Goal: Task Accomplishment & Management: Complete application form

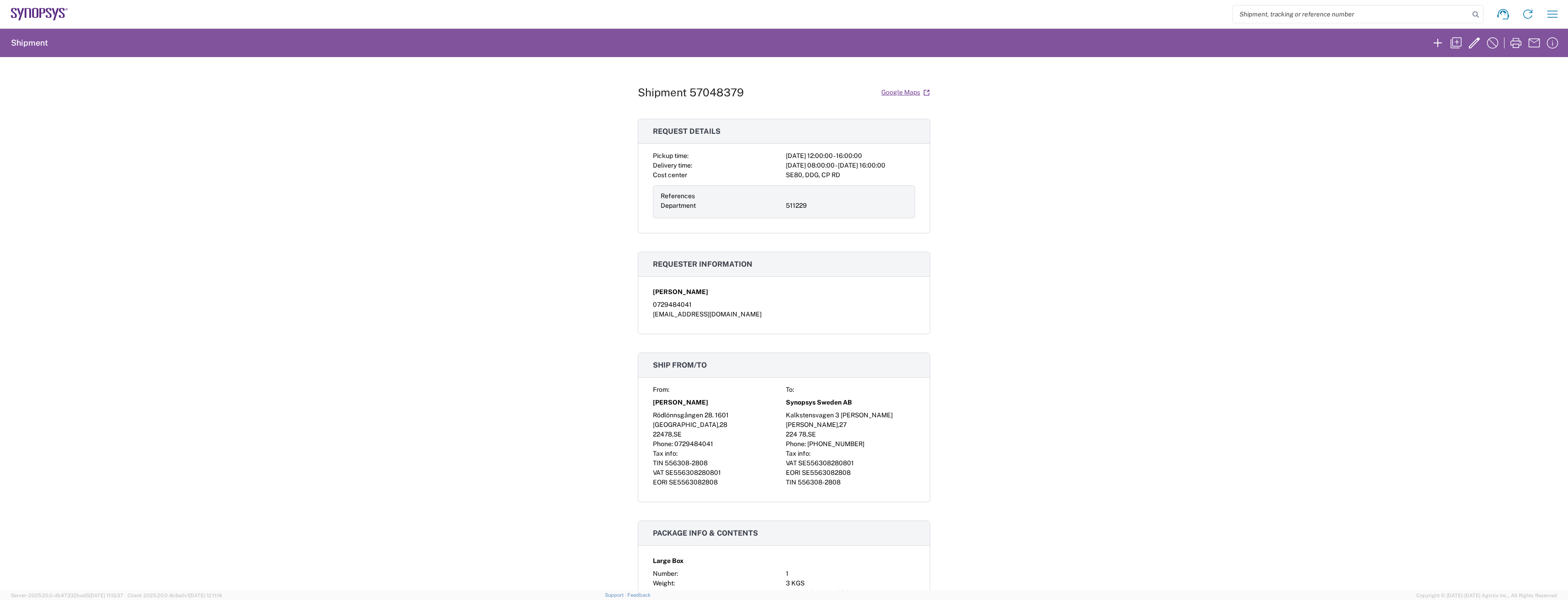
click at [21, 46] on h2 "Shipment" at bounding box center [29, 43] width 37 height 11
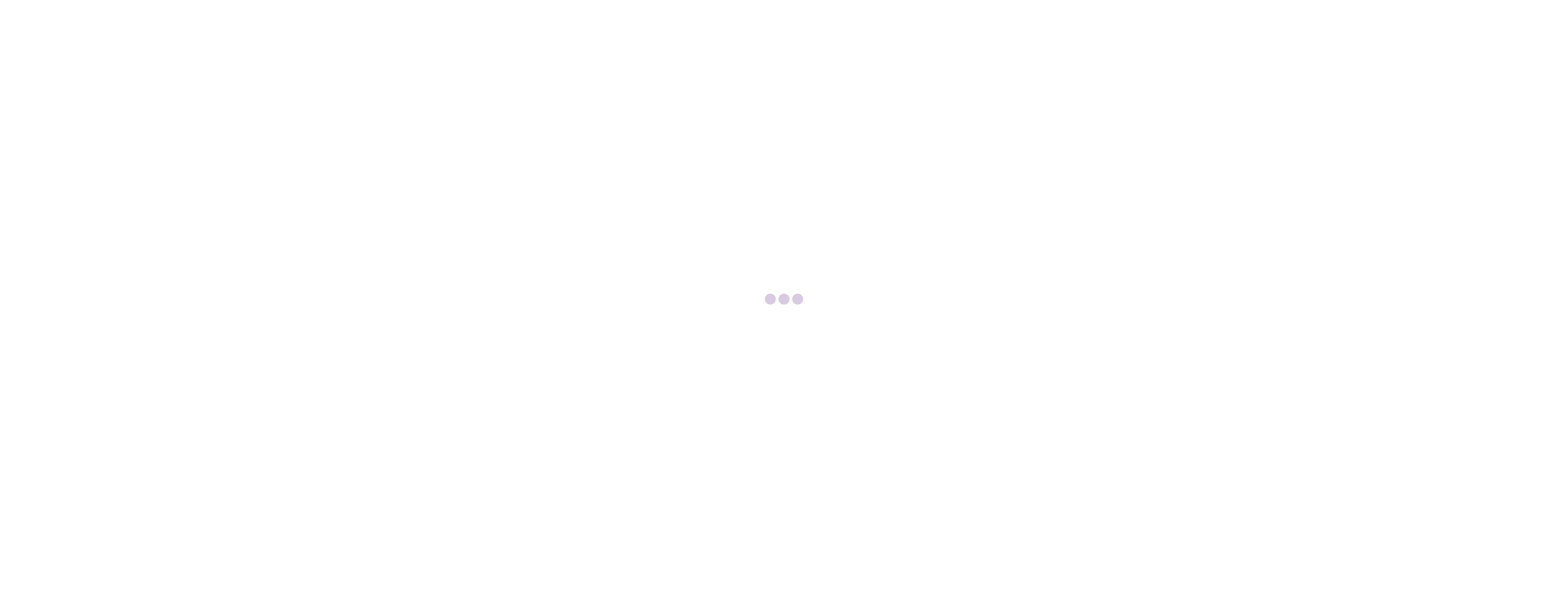
click at [1104, 470] on div at bounding box center [784, 300] width 1568 height 600
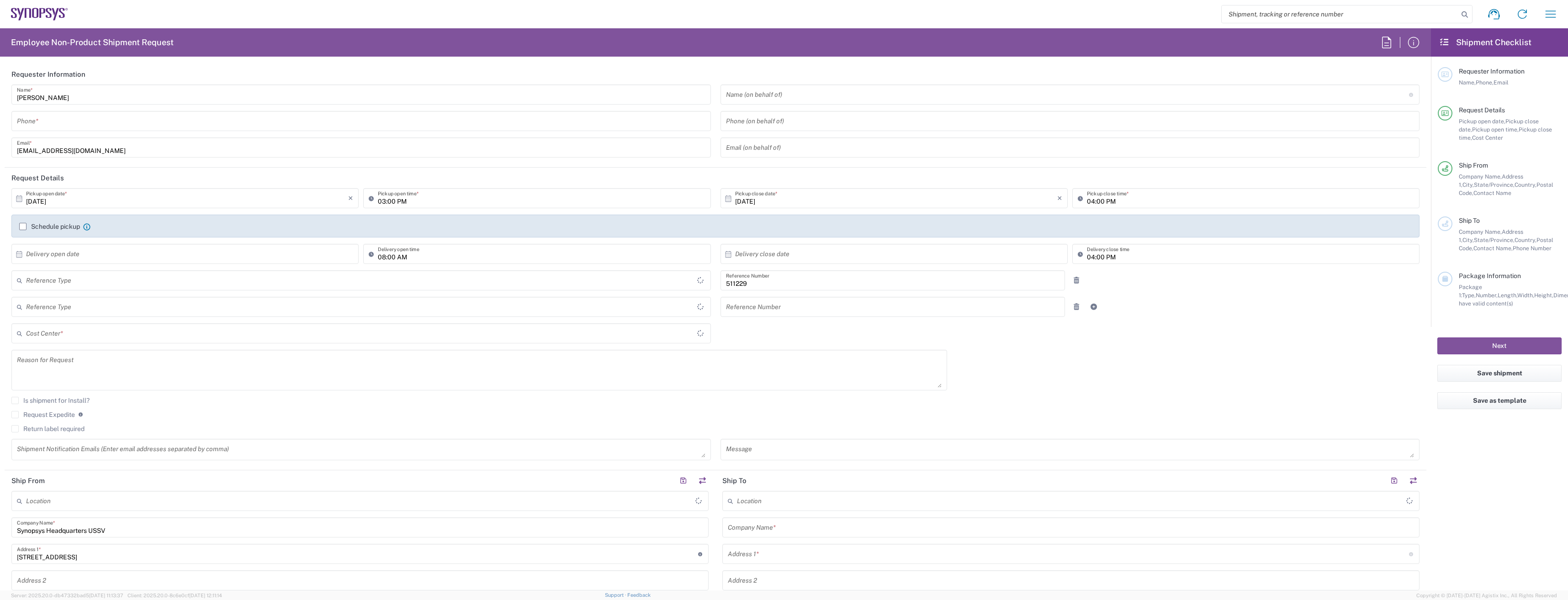
type input "Department"
type input "Delivered at Place"
click at [110, 232] on div "Schedule pickup When scheduling a pickup please be sure to meet the following c…" at bounding box center [716, 230] width 1402 height 15
type input "SE80, DDG, CP RD 511229"
type input "[GEOGRAPHIC_DATA]"
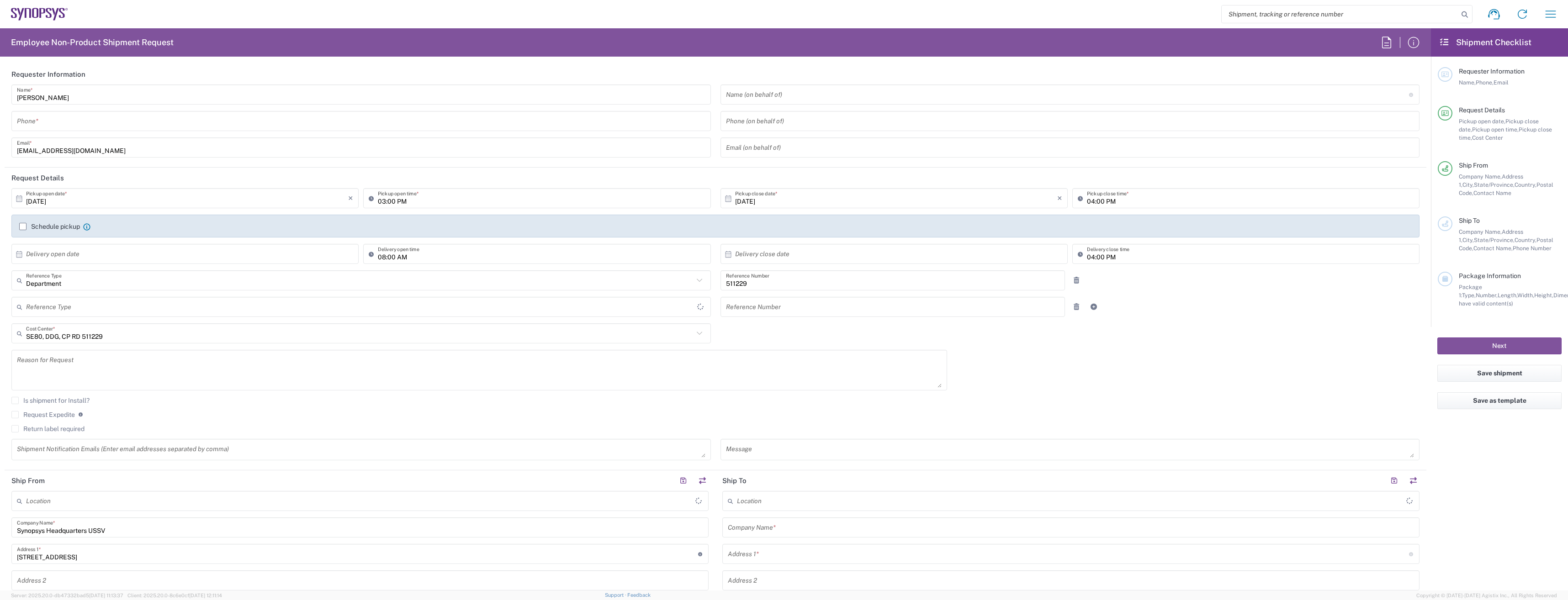
type input "[US_STATE]"
click at [26, 228] on label "Schedule pickup" at bounding box center [50, 226] width 61 height 7
click at [23, 226] on input "Schedule pickup" at bounding box center [23, 226] width 0 height 0
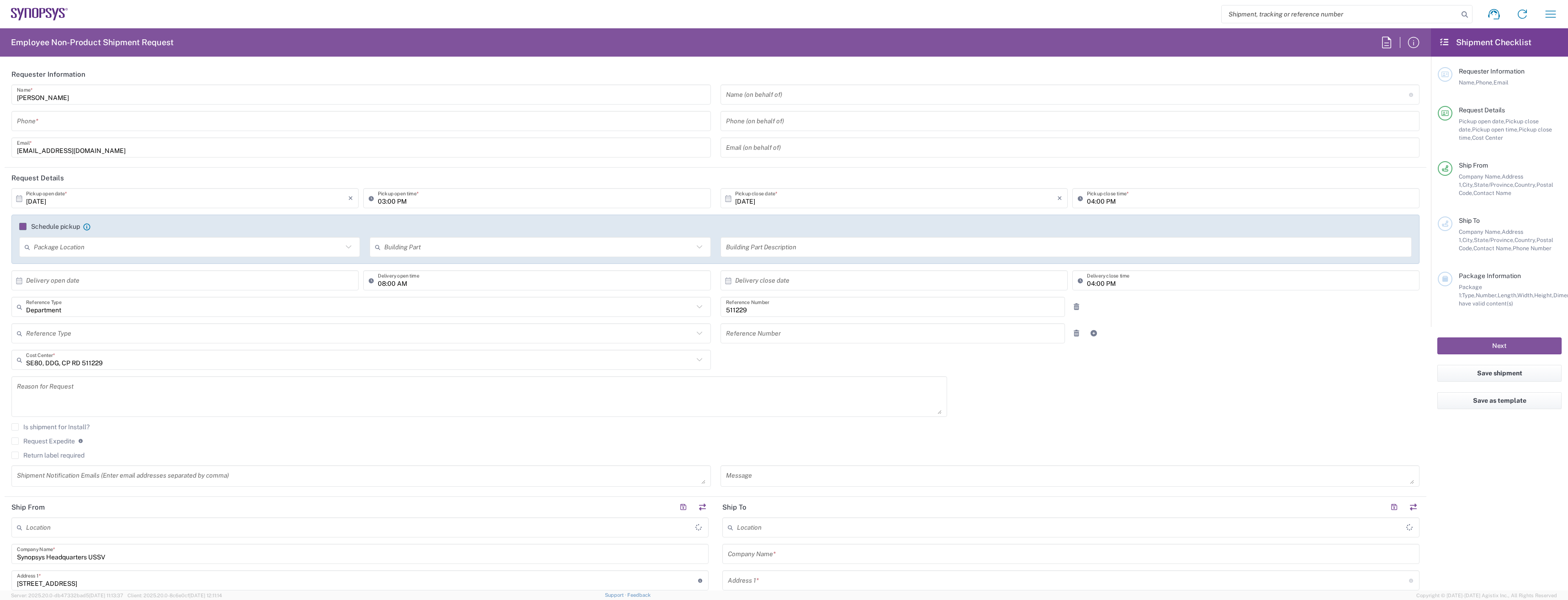
type input "[GEOGRAPHIC_DATA]"
click at [71, 194] on input "[DATE]" at bounding box center [187, 198] width 322 height 16
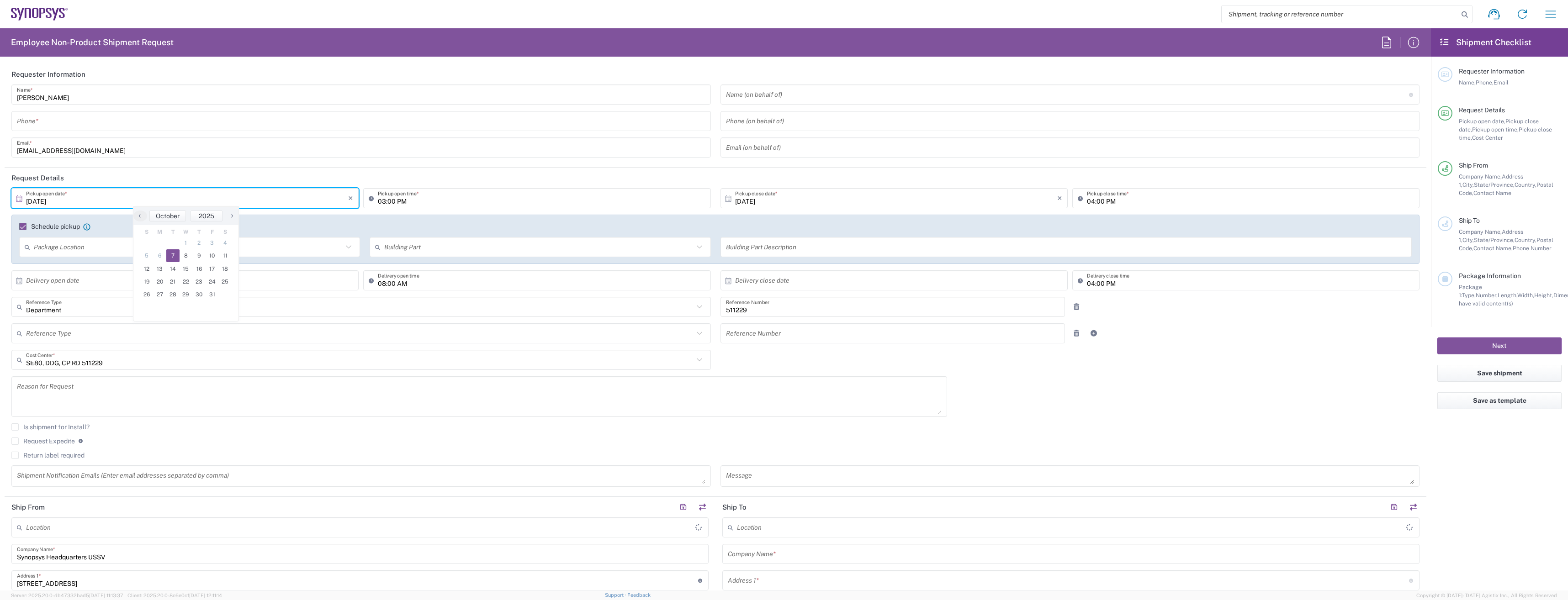
type input "Headquarters USSV"
click at [195, 252] on span "9" at bounding box center [199, 256] width 13 height 13
type input "[DATE]"
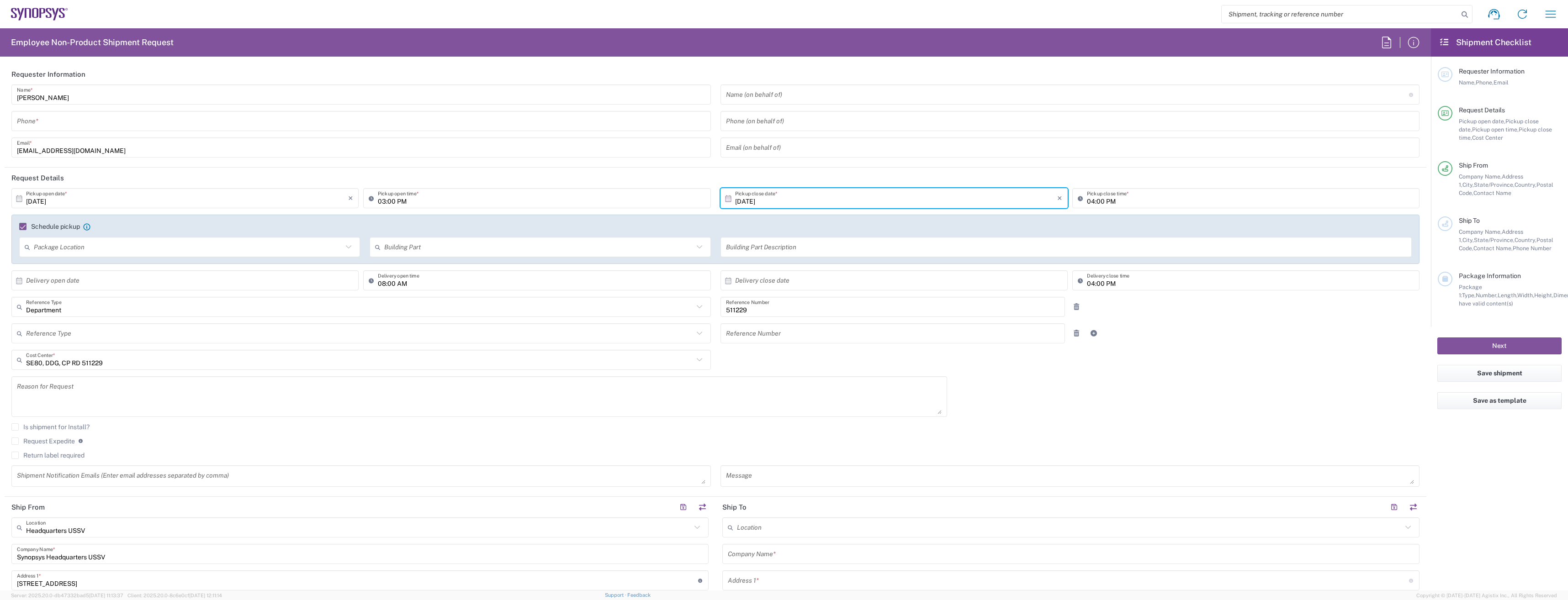
click at [491, 203] on input "03:00 PM" at bounding box center [541, 198] width 327 height 16
click at [516, 201] on input "03:00 PM" at bounding box center [541, 198] width 327 height 16
click at [380, 197] on input "03:00 PM" at bounding box center [541, 198] width 327 height 16
click at [372, 200] on icon at bounding box center [373, 198] width 9 height 15
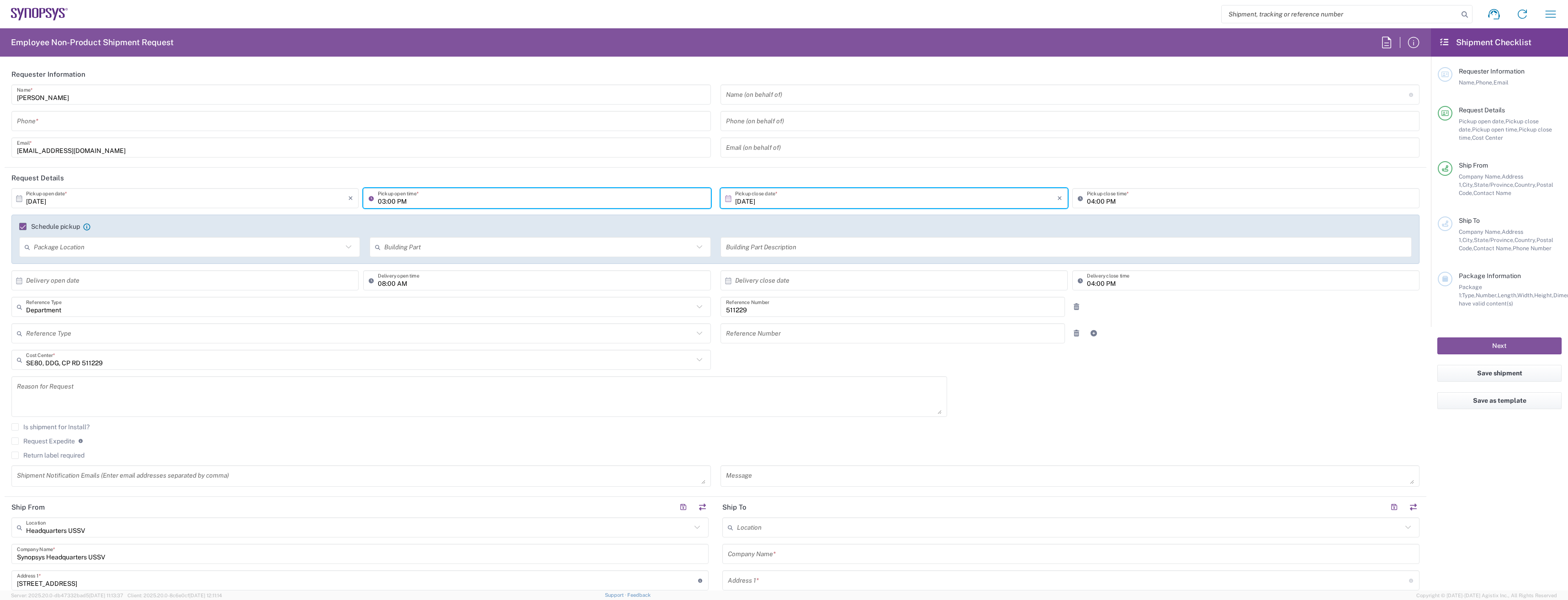
click at [378, 200] on input "03:00 PM" at bounding box center [541, 198] width 327 height 16
type input "12:00 PM"
click at [909, 190] on input "[DATE]" at bounding box center [896, 198] width 322 height 16
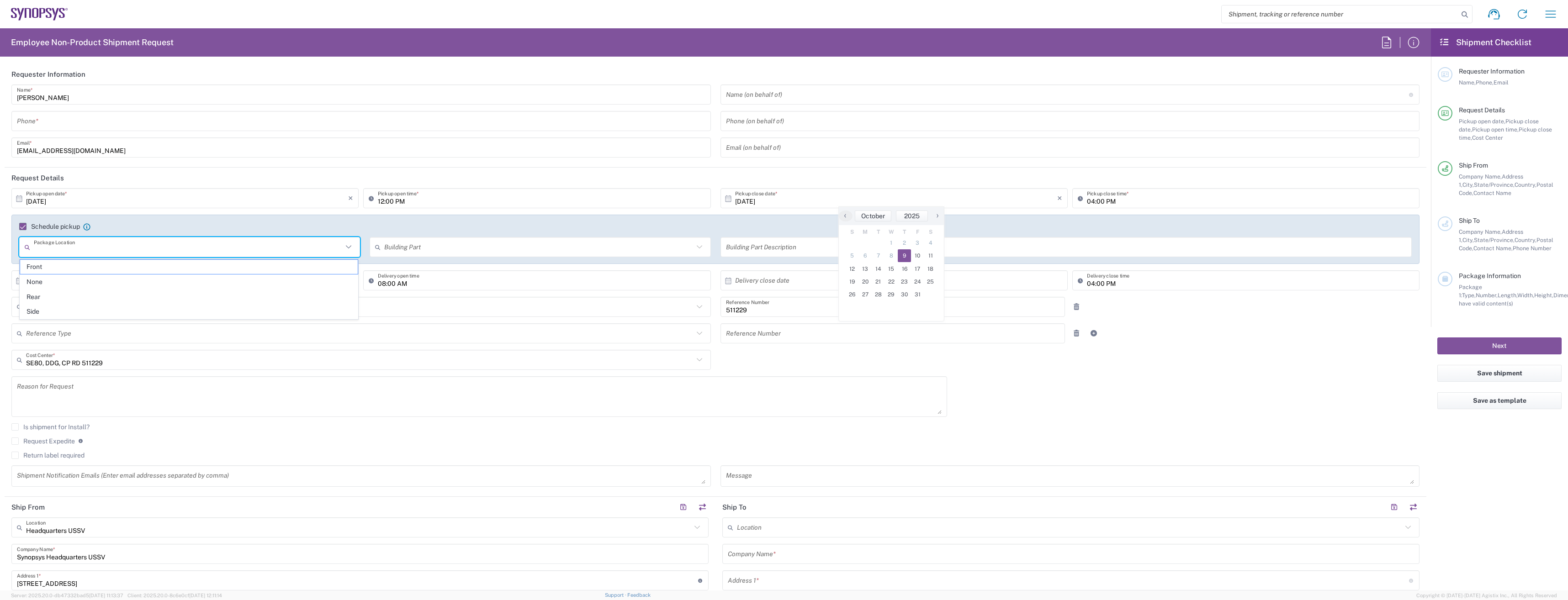
click at [162, 252] on input "text" at bounding box center [188, 247] width 309 height 16
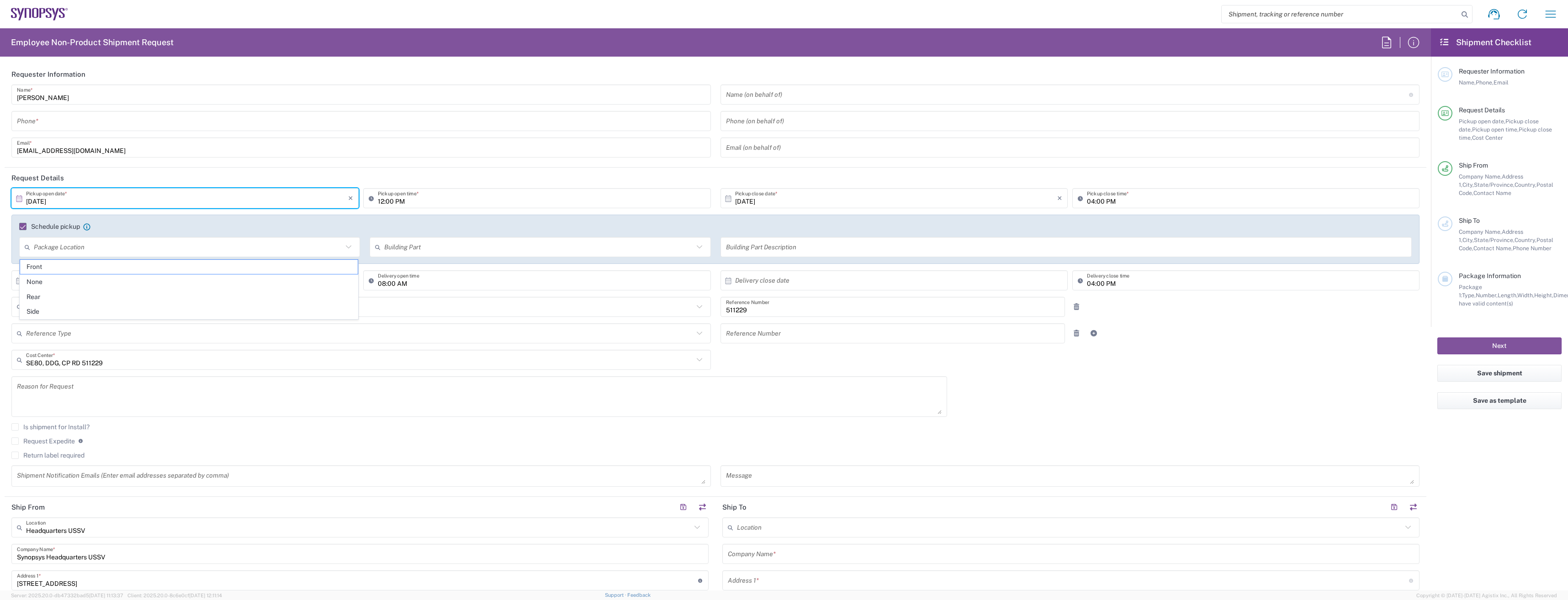
click at [202, 203] on input "[DATE]" at bounding box center [187, 198] width 322 height 16
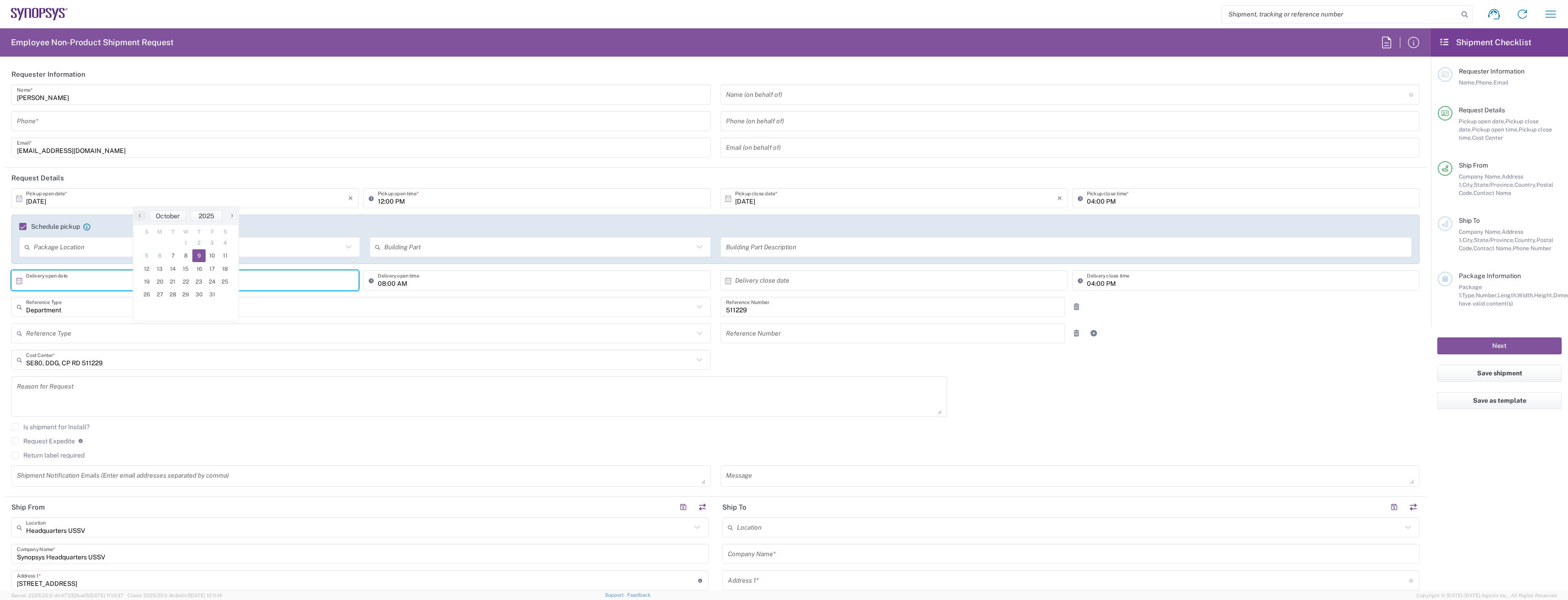
click at [41, 286] on input "text" at bounding box center [187, 281] width 322 height 16
click at [74, 245] on input "text" at bounding box center [188, 247] width 309 height 16
click at [54, 276] on span "None" at bounding box center [189, 282] width 338 height 14
click at [228, 254] on input "None" at bounding box center [188, 247] width 309 height 16
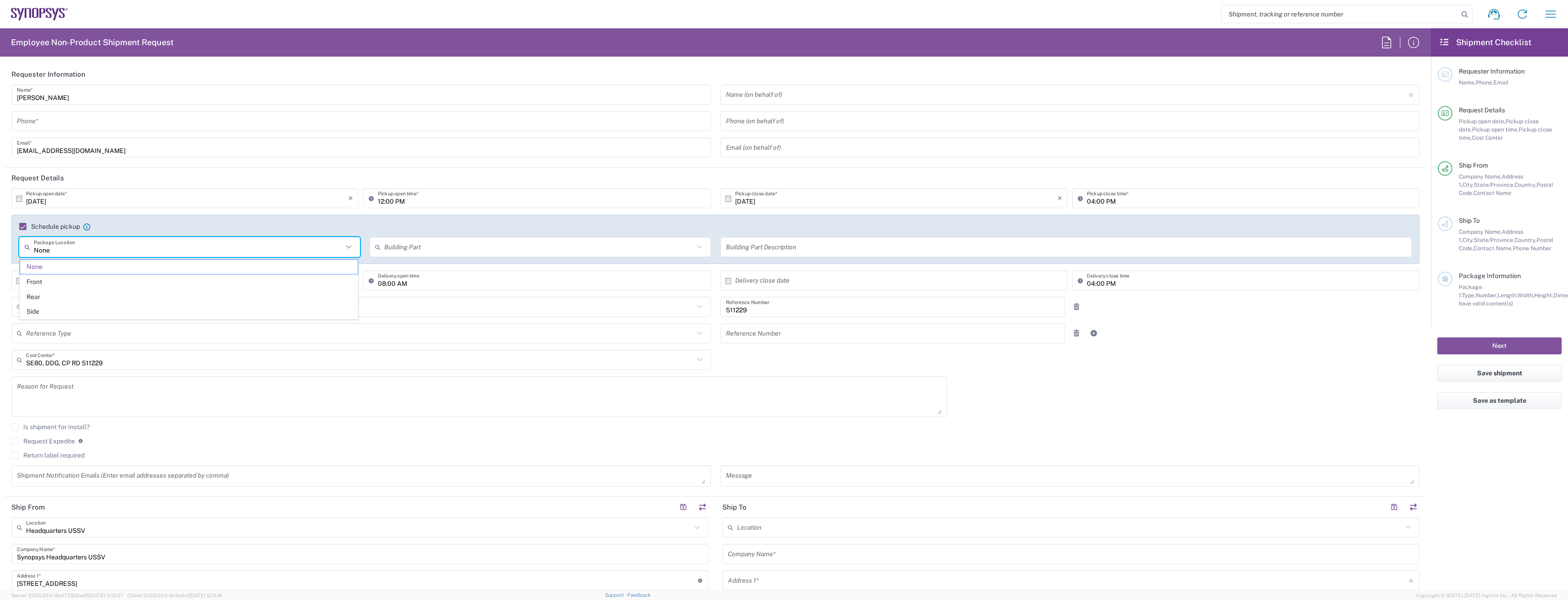
click at [228, 254] on input "None" at bounding box center [188, 247] width 309 height 16
click at [135, 277] on span "Front" at bounding box center [189, 282] width 338 height 14
type input "Front"
click at [140, 249] on input "Front" at bounding box center [188, 247] width 309 height 16
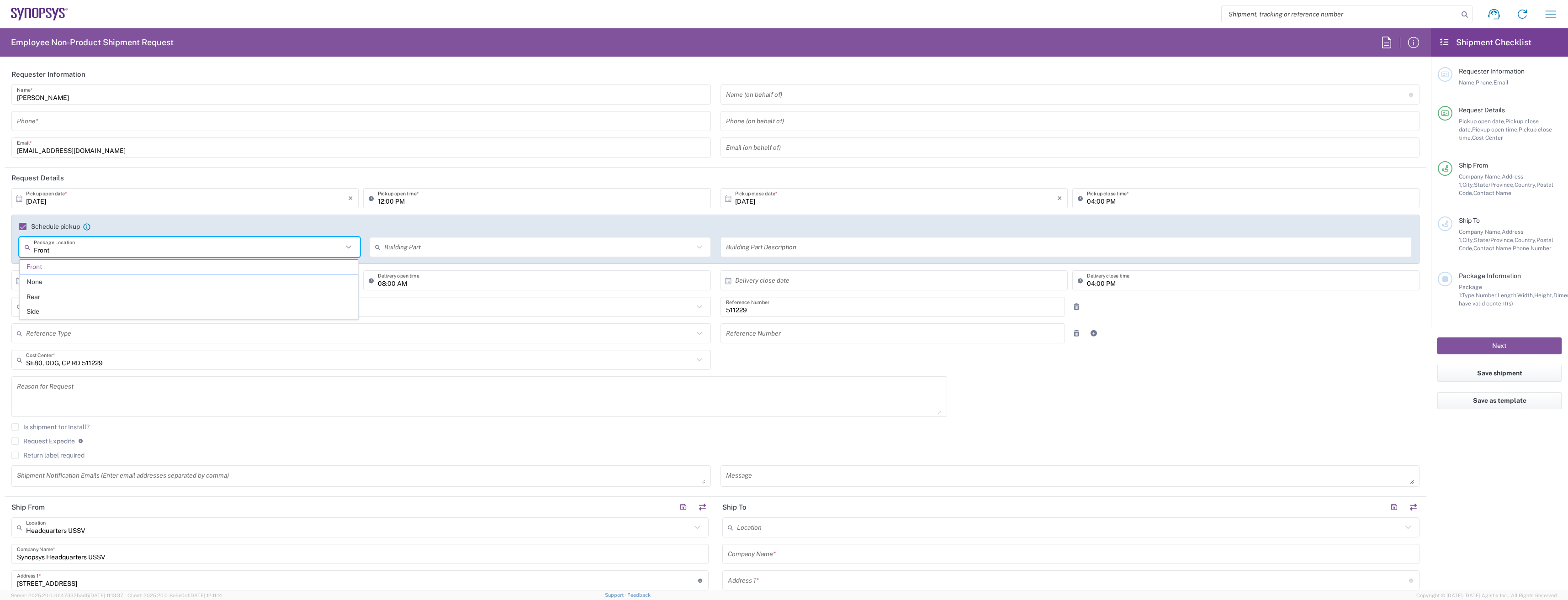
click at [140, 249] on input "Front" at bounding box center [188, 247] width 309 height 16
click at [135, 270] on span "Front" at bounding box center [189, 267] width 338 height 14
click at [421, 243] on input "text" at bounding box center [538, 247] width 309 height 16
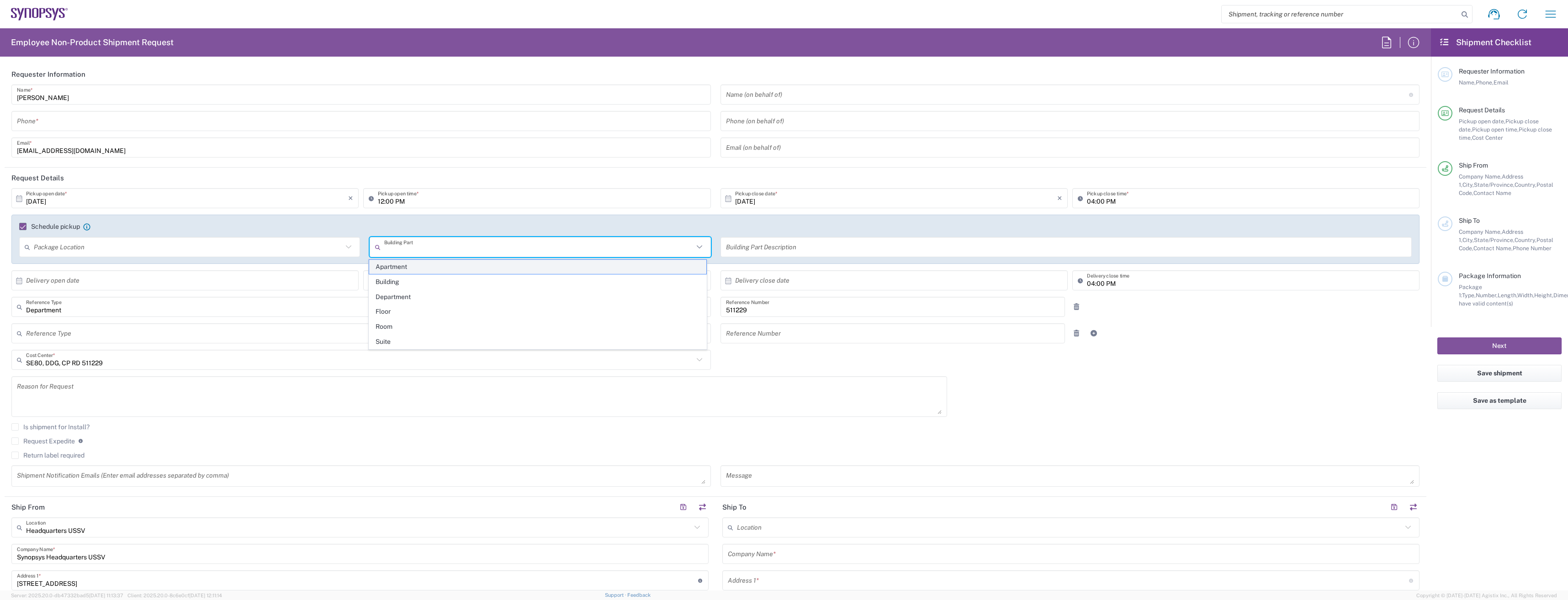
click at [415, 268] on span "Apartment" at bounding box center [537, 267] width 338 height 14
type input "Apartment"
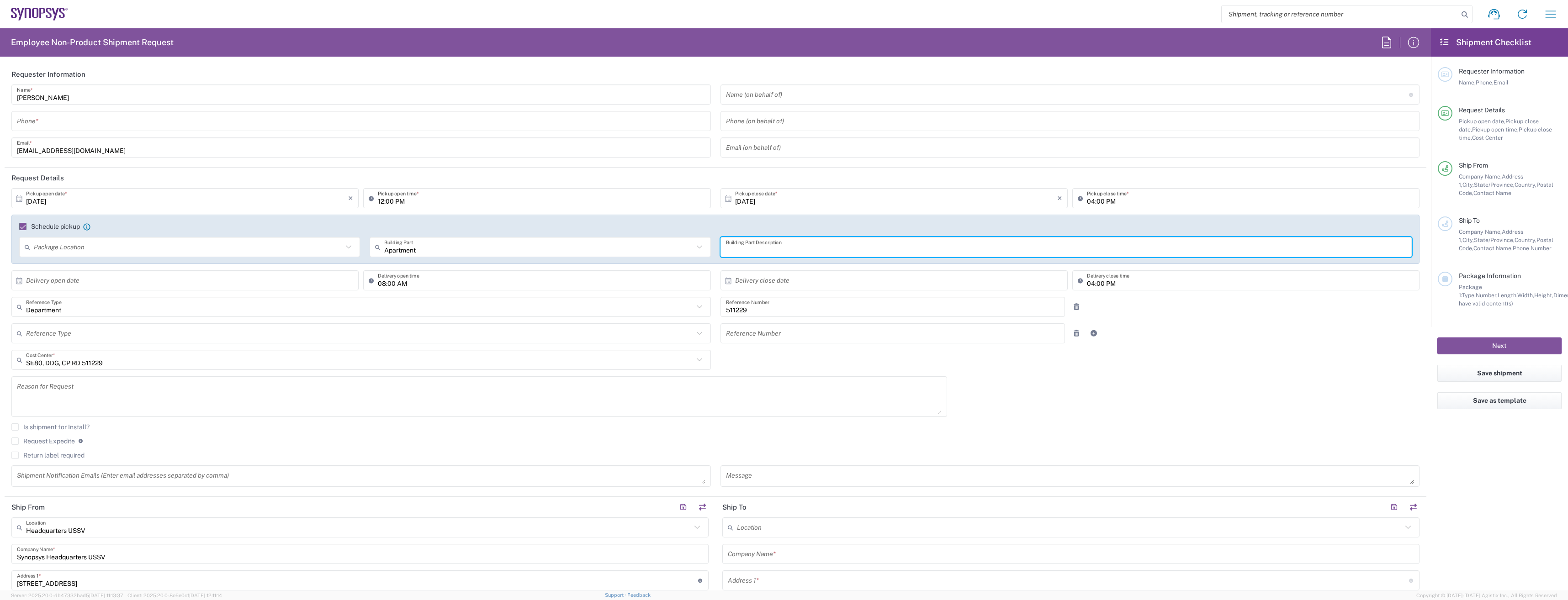
click at [802, 246] on input "text" at bounding box center [1066, 247] width 681 height 16
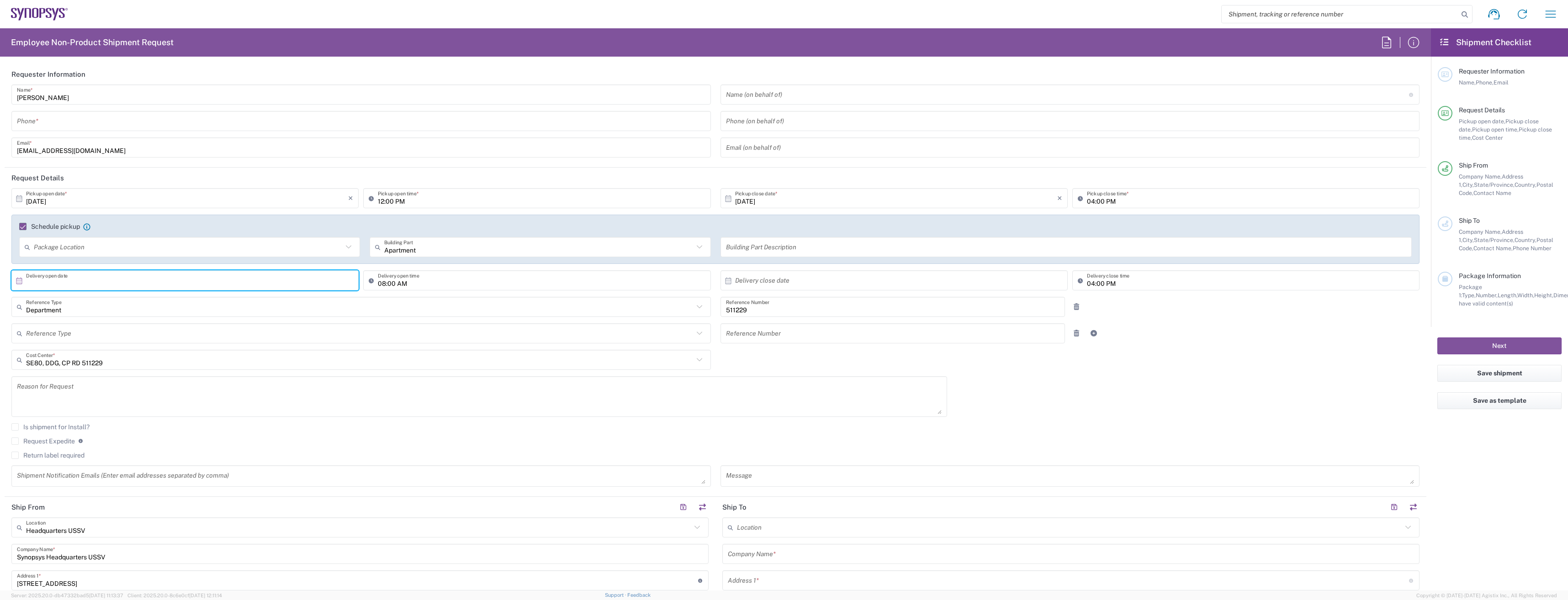
click at [75, 282] on input "text" at bounding box center [187, 281] width 322 height 16
click at [200, 343] on span "9" at bounding box center [199, 338] width 13 height 13
type input "[DATE]"
click at [623, 279] on input "08:00 AM" at bounding box center [541, 281] width 327 height 16
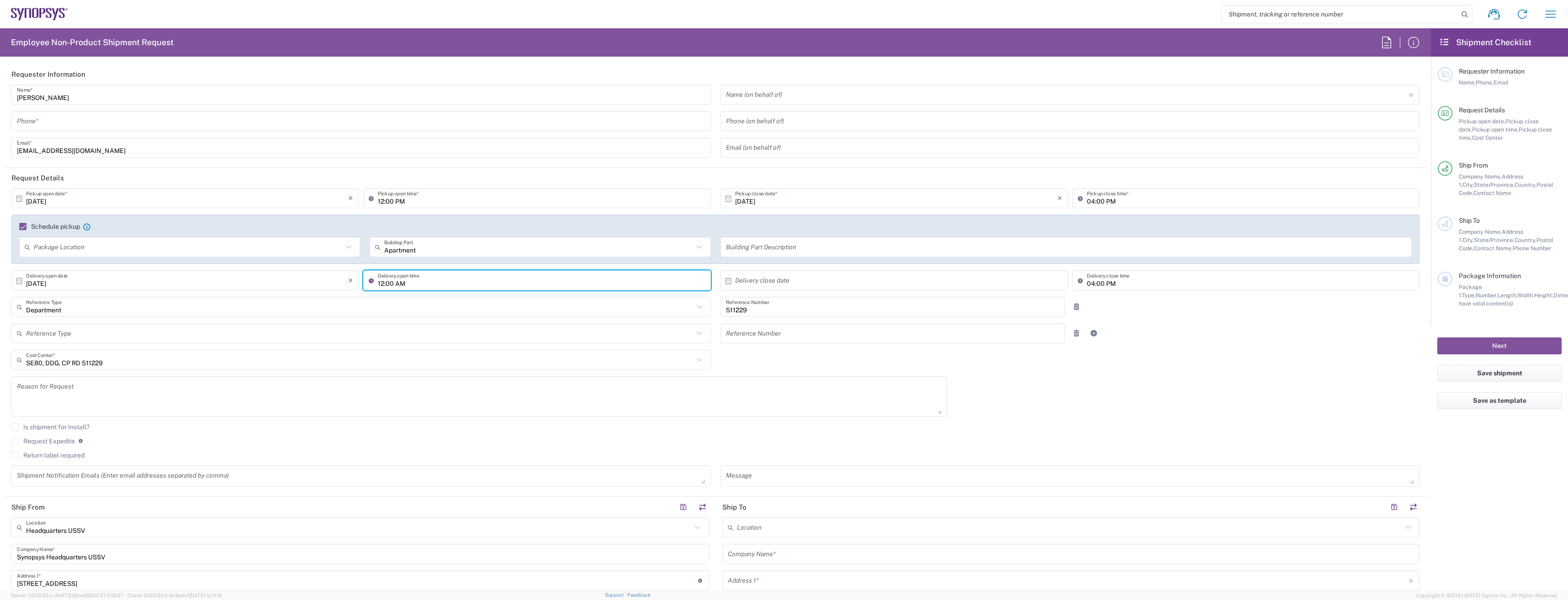
click at [411, 284] on input "12:00 AM" at bounding box center [541, 281] width 327 height 16
type input "12:00 PM"
click at [822, 276] on input "text" at bounding box center [896, 281] width 322 height 16
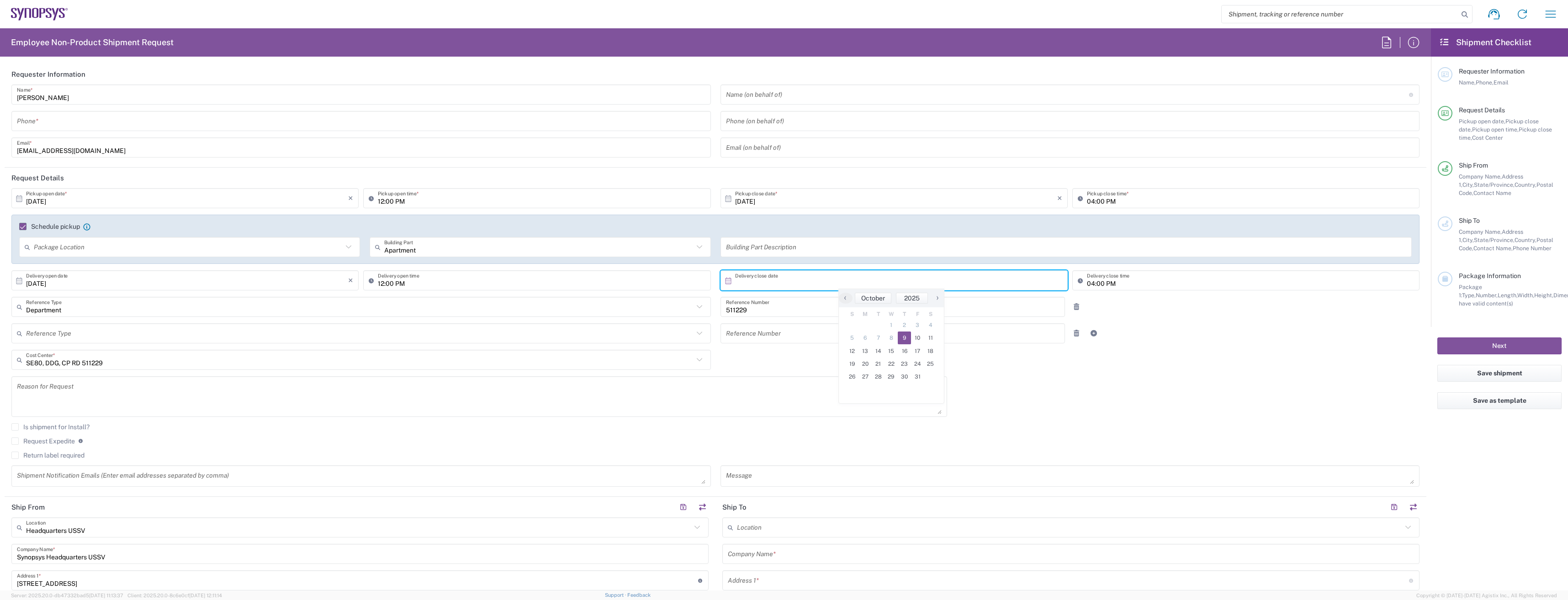
click at [907, 338] on span "9" at bounding box center [905, 338] width 13 height 13
type input "[DATE]"
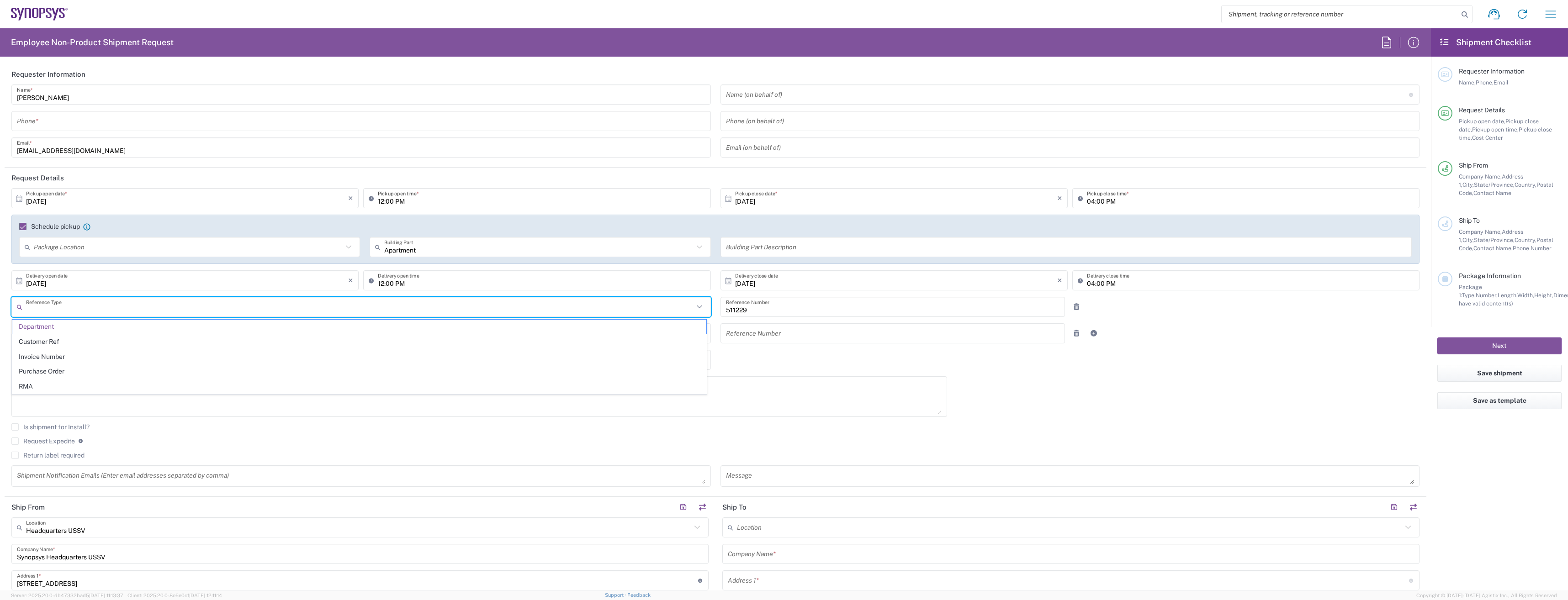
click at [152, 309] on input "text" at bounding box center [360, 307] width 668 height 16
click at [151, 312] on input "text" at bounding box center [360, 307] width 668 height 16
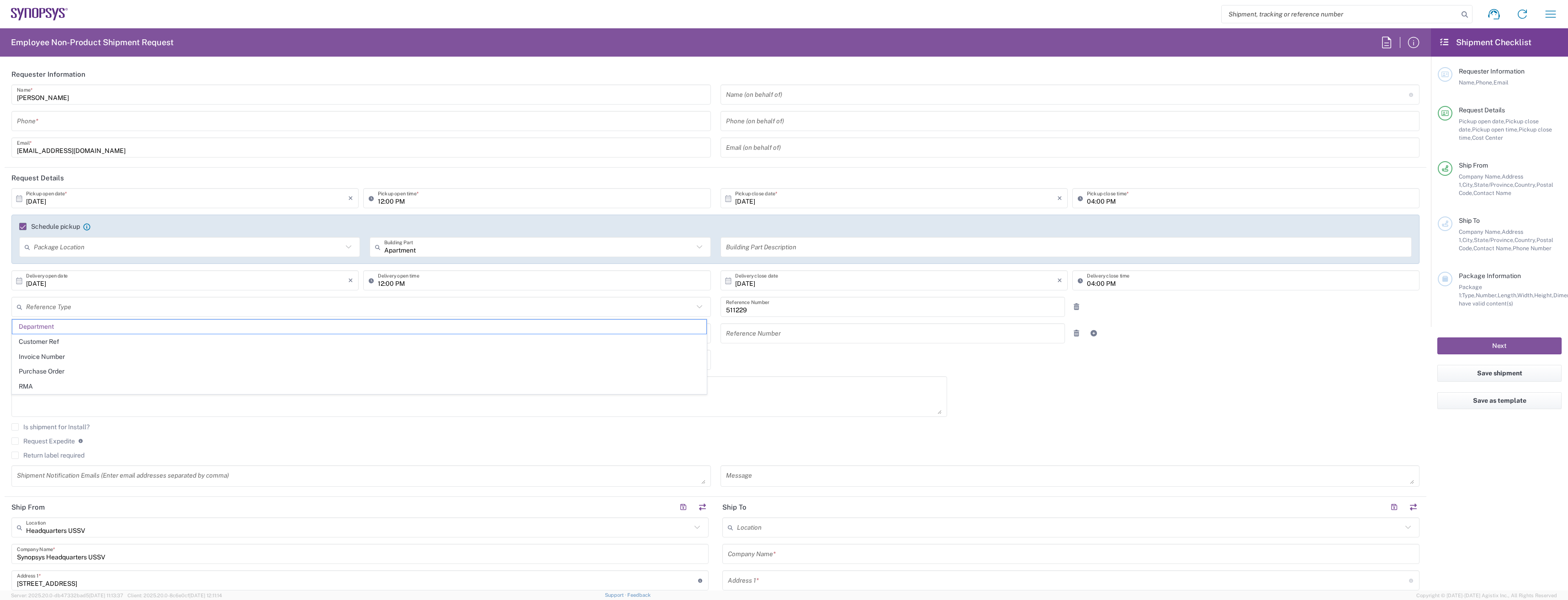
click at [839, 417] on div "Reason for Request" at bounding box center [479, 396] width 936 height 41
type input "Department"
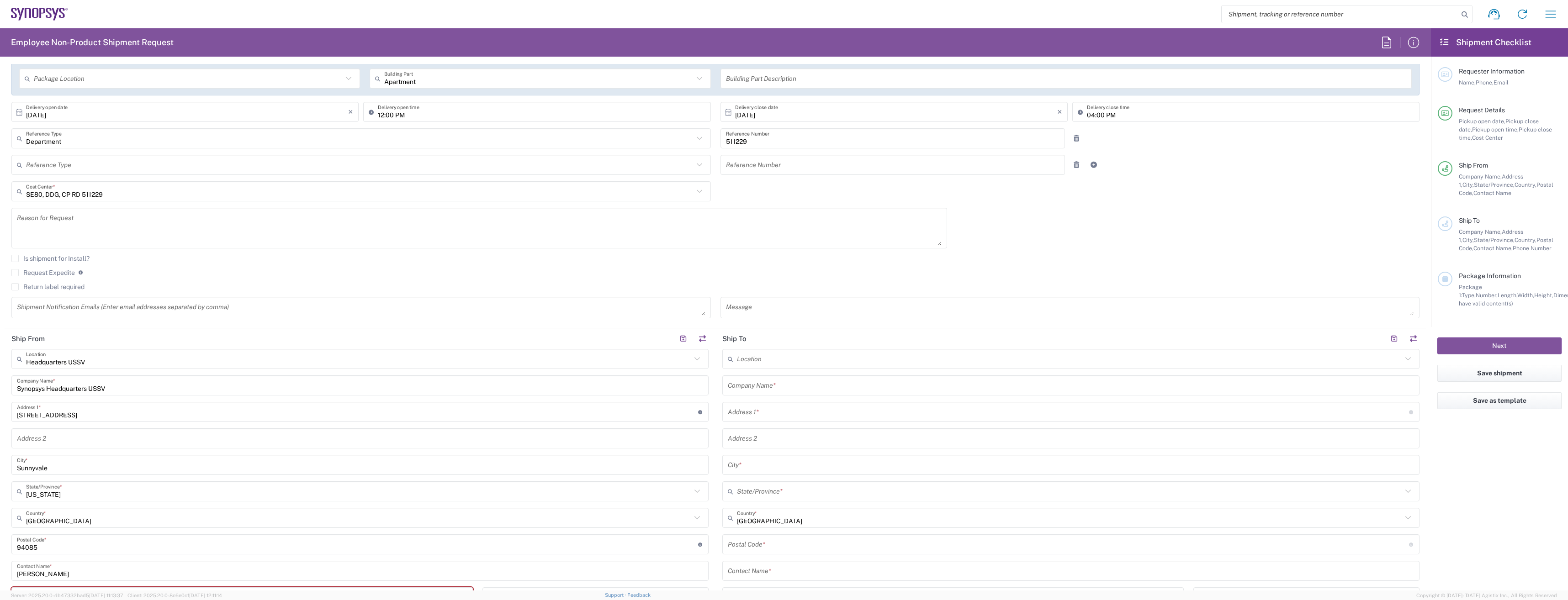
scroll to position [183, 0]
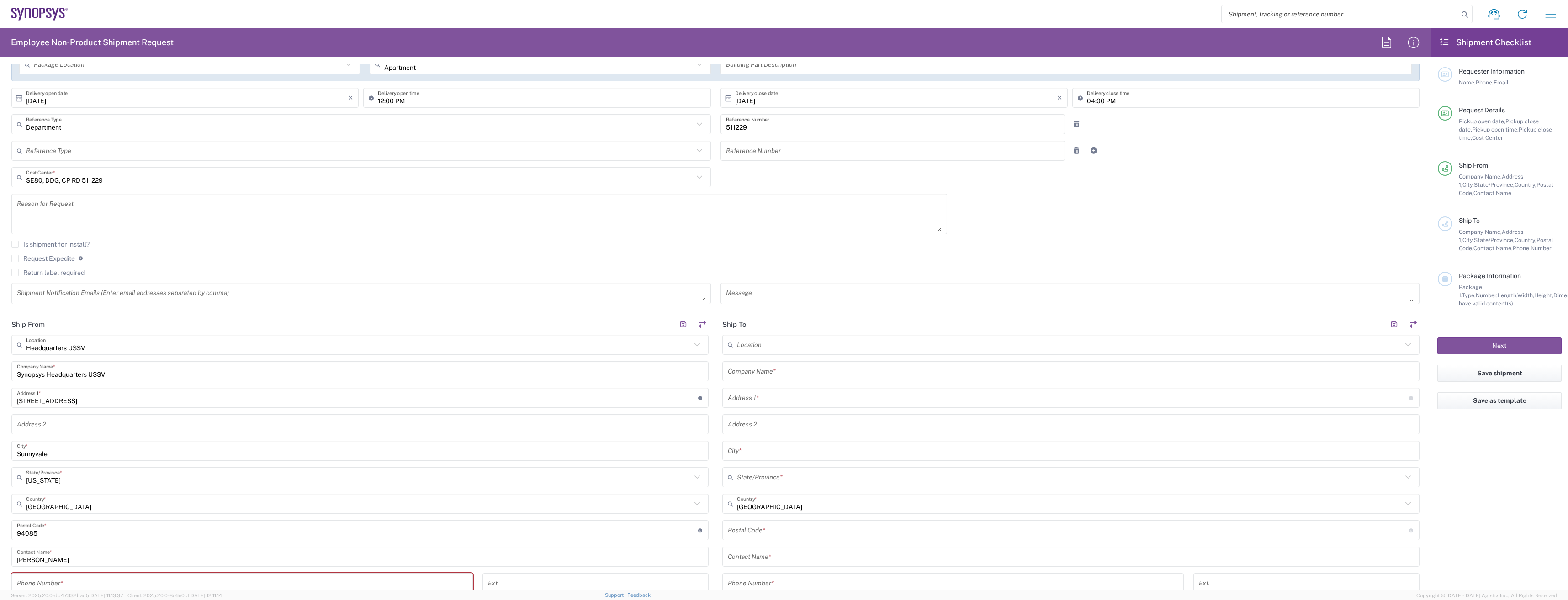
click at [127, 336] on div "Headquarters USSV Location" at bounding box center [360, 344] width 697 height 20
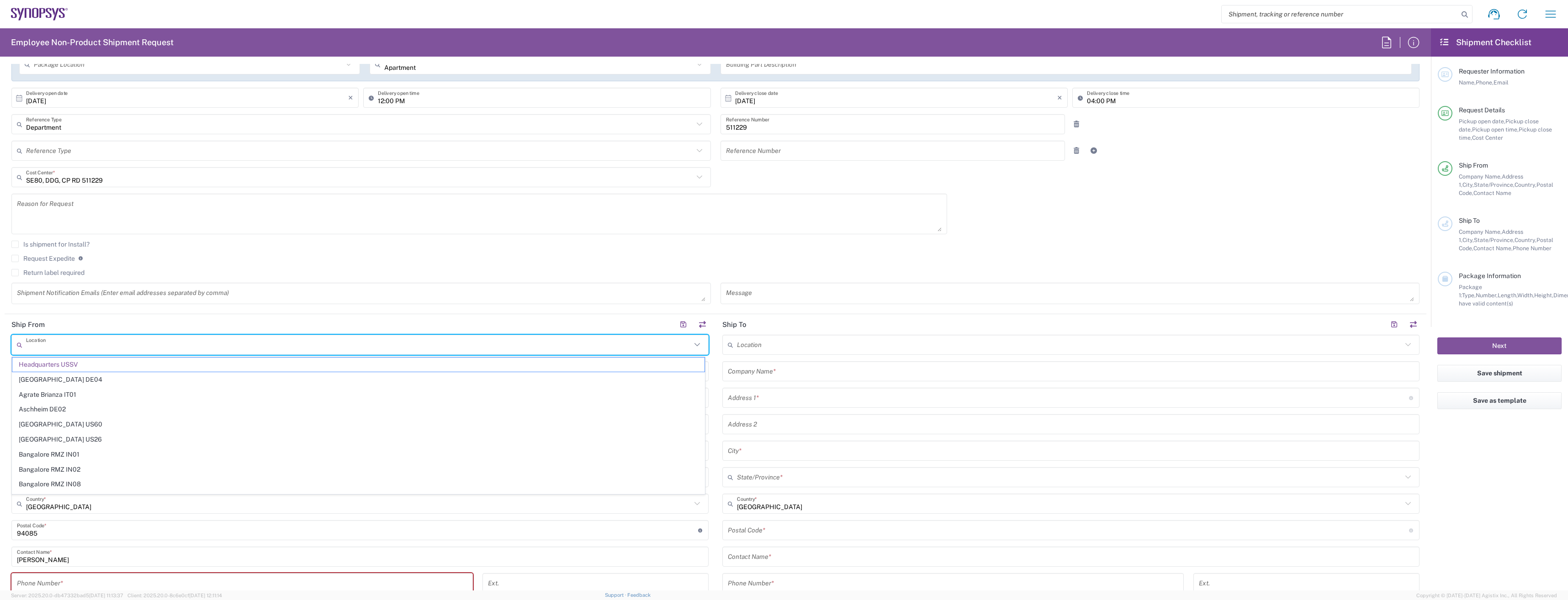
click at [127, 336] on div "Location" at bounding box center [360, 344] width 697 height 20
type input "[GEOGRAPHIC_DATA]"
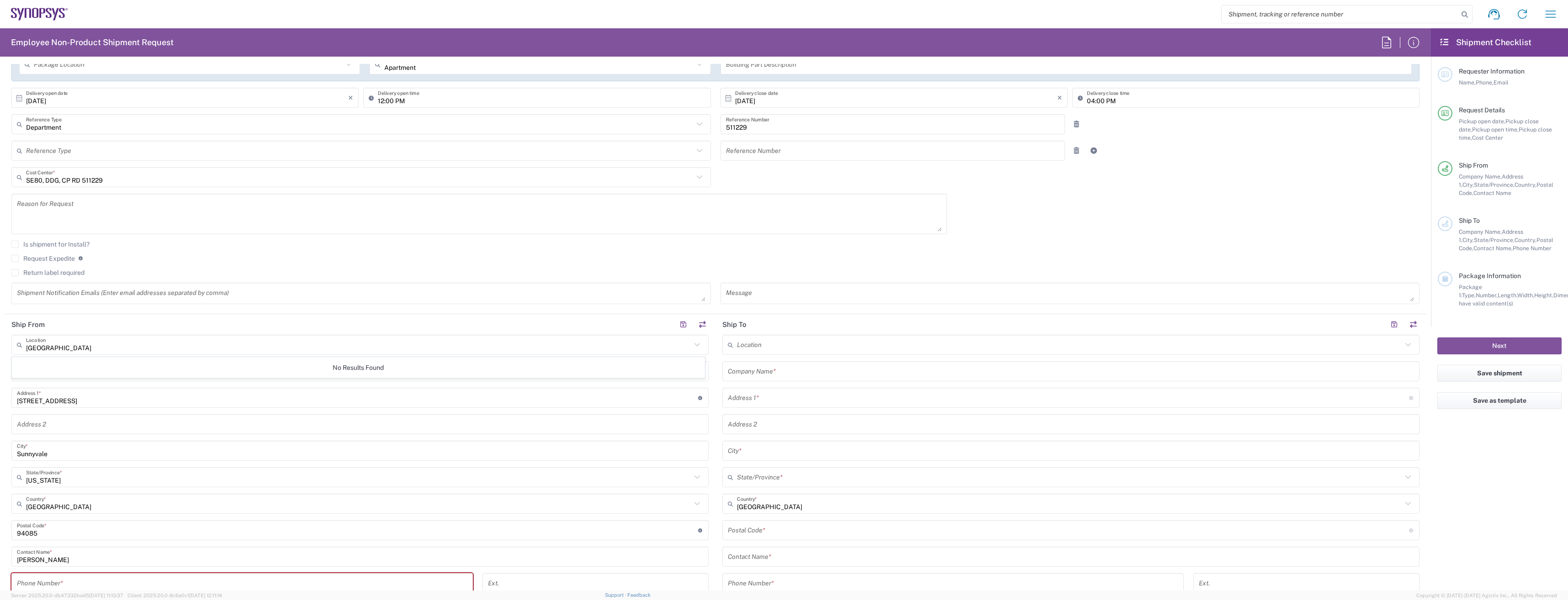
click at [178, 319] on header "Ship From" at bounding box center [360, 324] width 711 height 21
click at [87, 380] on div "Synopsys Headquarters USSV Company Name *" at bounding box center [360, 371] width 697 height 20
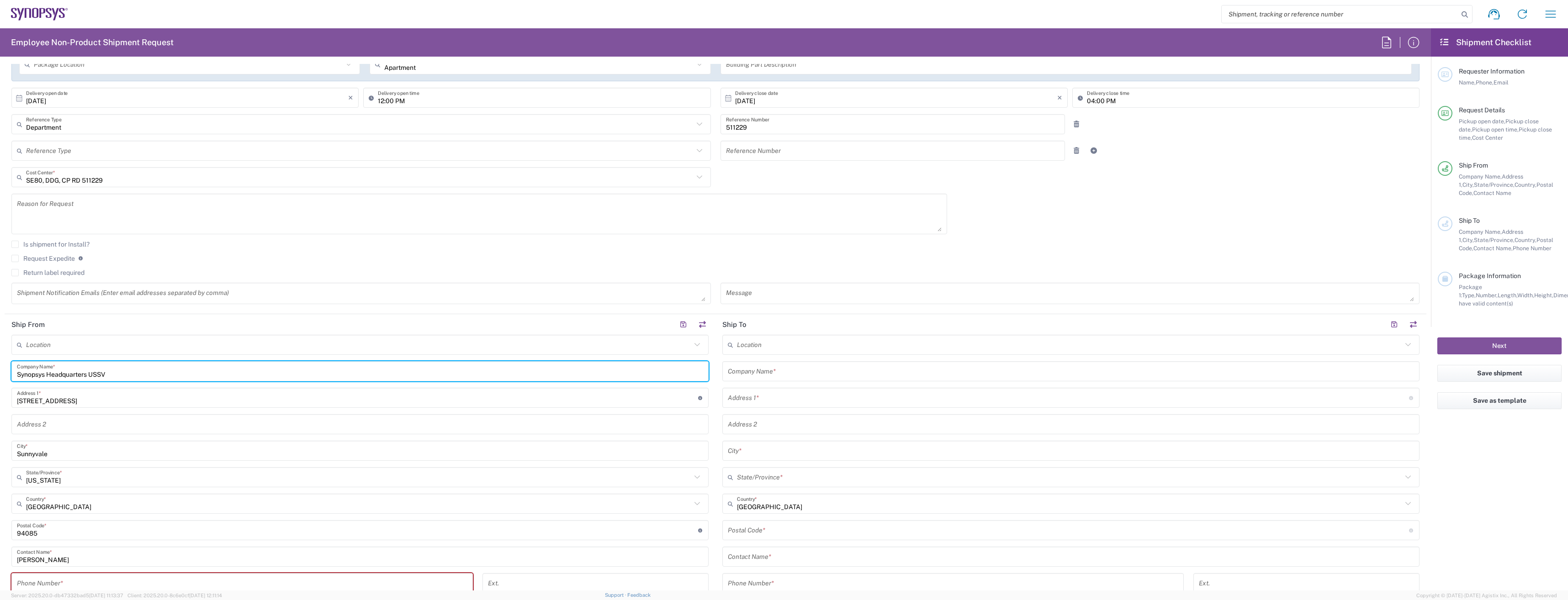
click at [87, 380] on div "Synopsys Headquarters USSV Company Name *" at bounding box center [360, 371] width 697 height 20
click at [88, 377] on input "Synopsys Headquarters USSV" at bounding box center [360, 371] width 686 height 16
type input "[PERSON_NAME]"
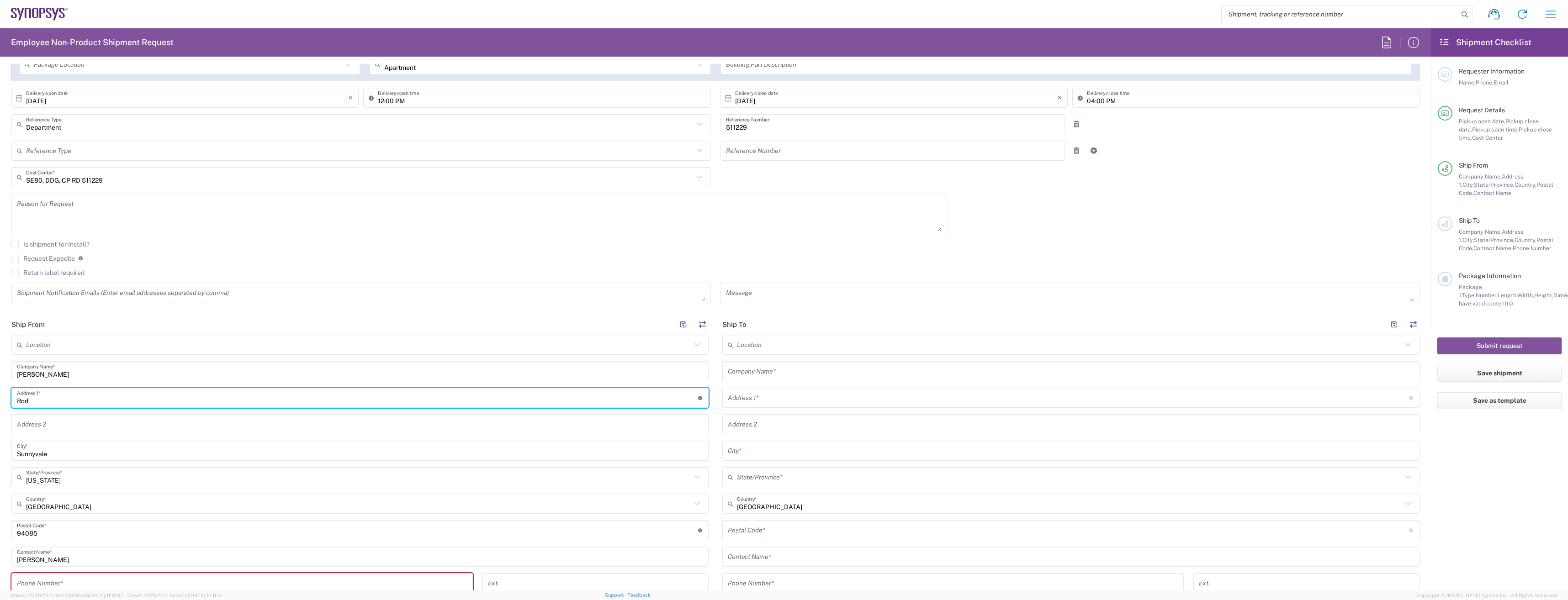
type input "[STREET_ADDRESS] 417 11"
type input "0765533190"
click at [56, 419] on input "text" at bounding box center [360, 425] width 686 height 16
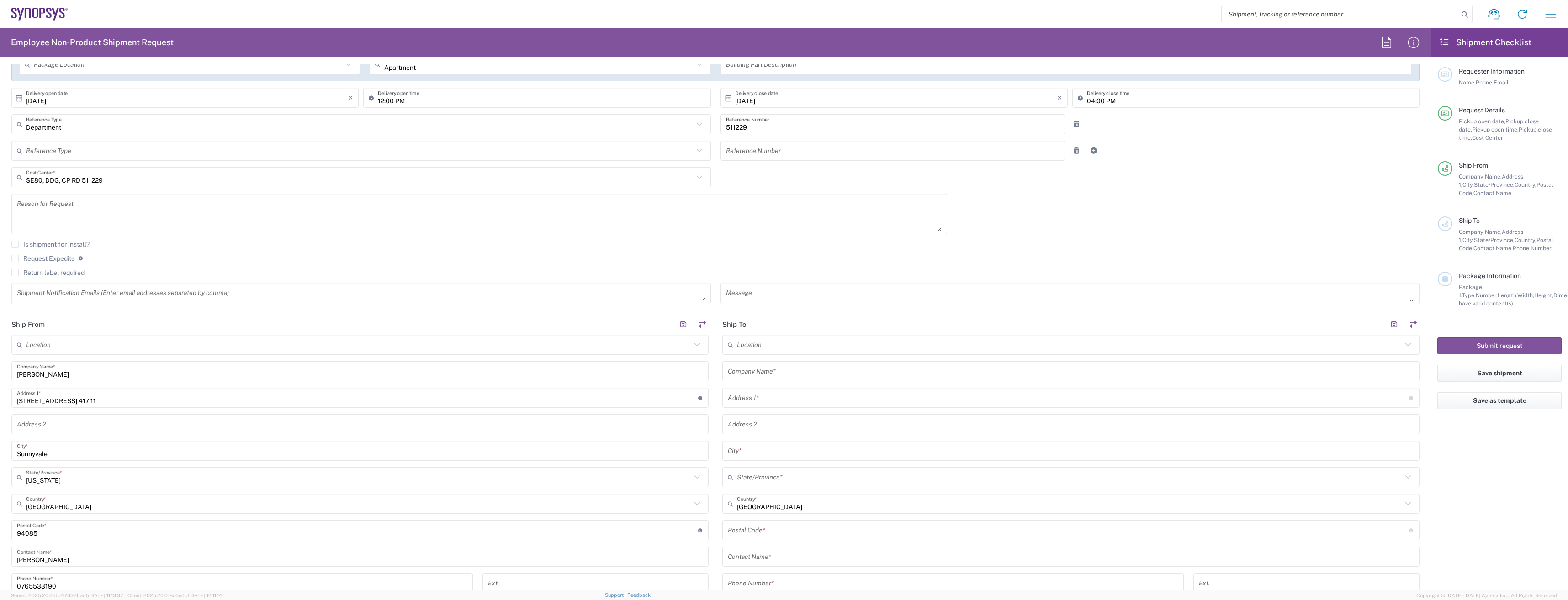
click at [0, 431] on html "Shipment request Shipment tracking Employee non-product shipment request My shi…" at bounding box center [784, 300] width 1568 height 600
click at [54, 453] on input "Sunnyvale" at bounding box center [360, 451] width 686 height 16
type input "[GEOGRAPHIC_DATA]"
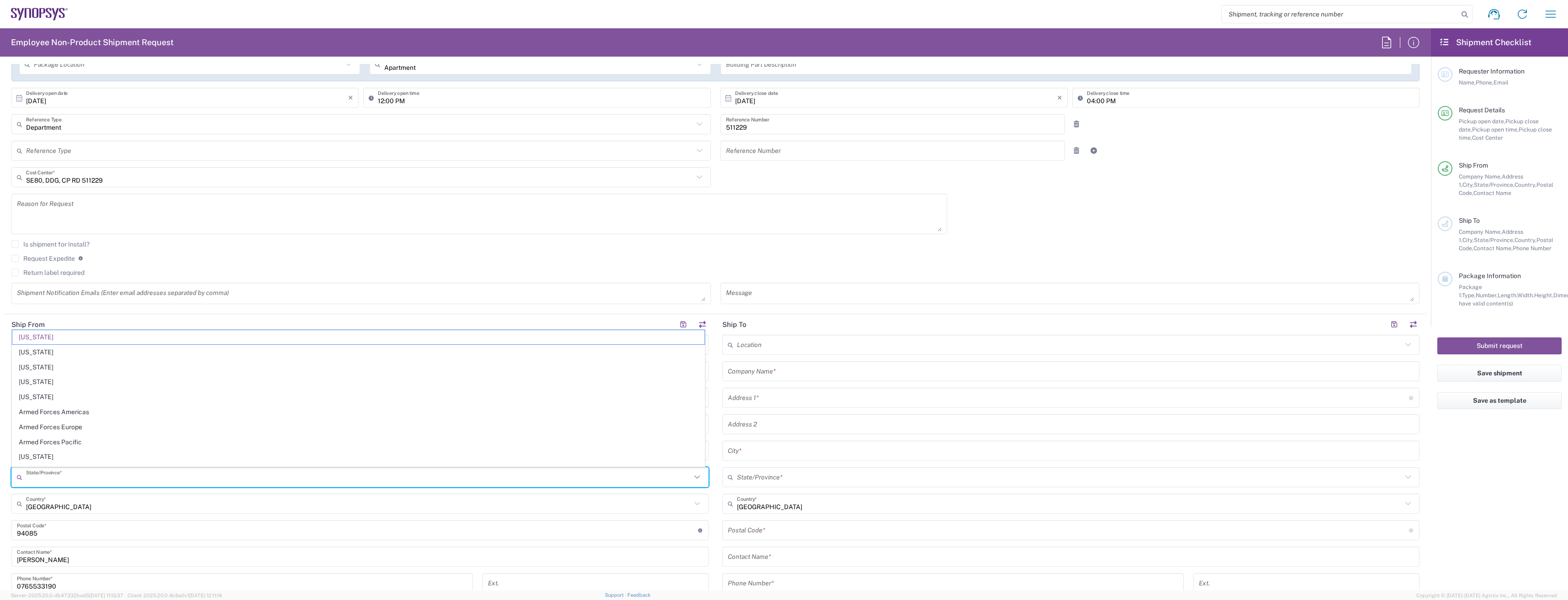
click at [93, 484] on input "text" at bounding box center [359, 478] width 665 height 16
click at [83, 480] on input "[GEOGRAPHIC_DATA]" at bounding box center [359, 478] width 665 height 16
type input "Gothen"
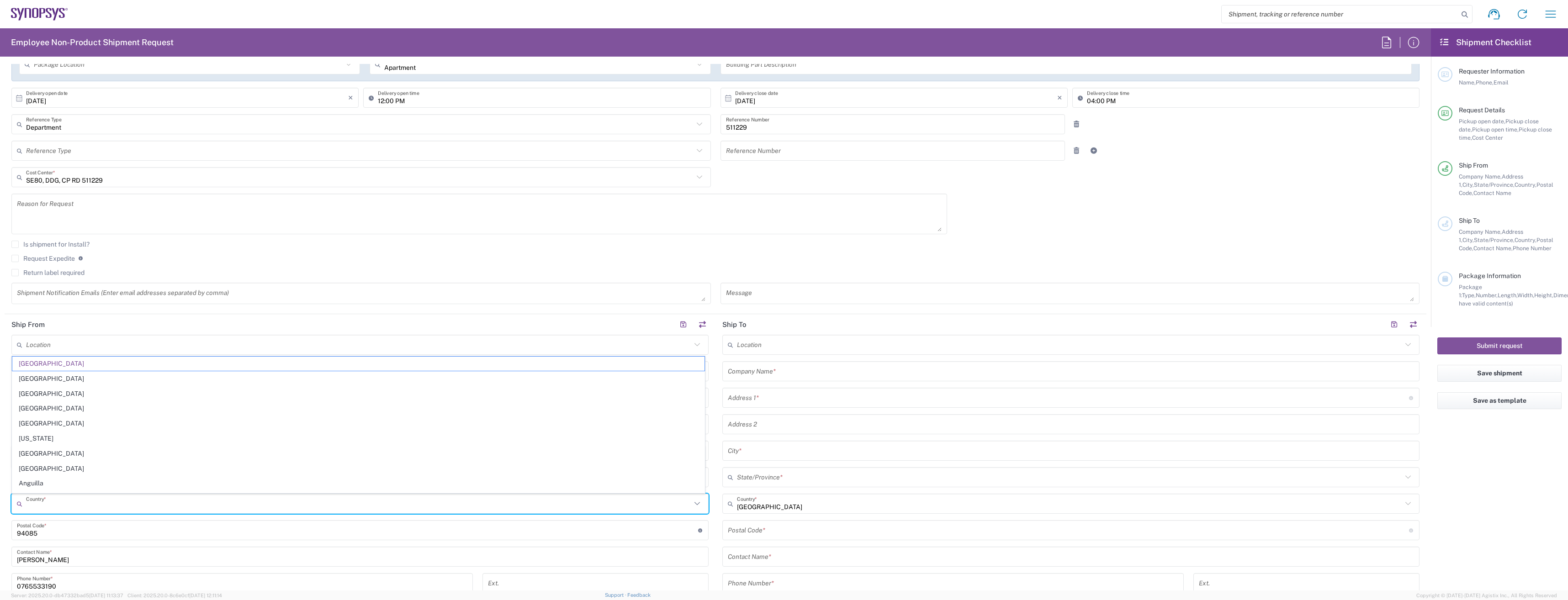
click at [79, 506] on input "text" at bounding box center [359, 504] width 665 height 16
click at [32, 486] on span "[GEOGRAPHIC_DATA]" at bounding box center [358, 486] width 692 height 14
type input "[GEOGRAPHIC_DATA]"
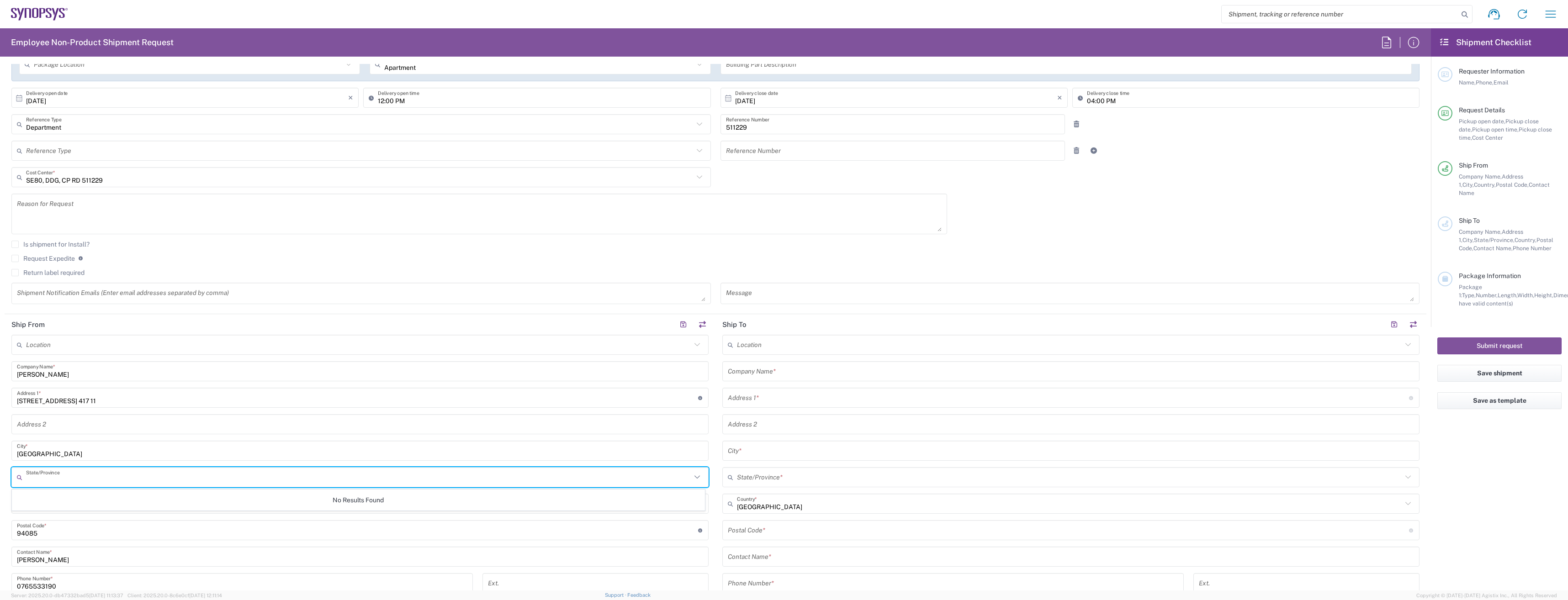
click at [36, 477] on input "text" at bounding box center [359, 478] width 665 height 16
type input "g"
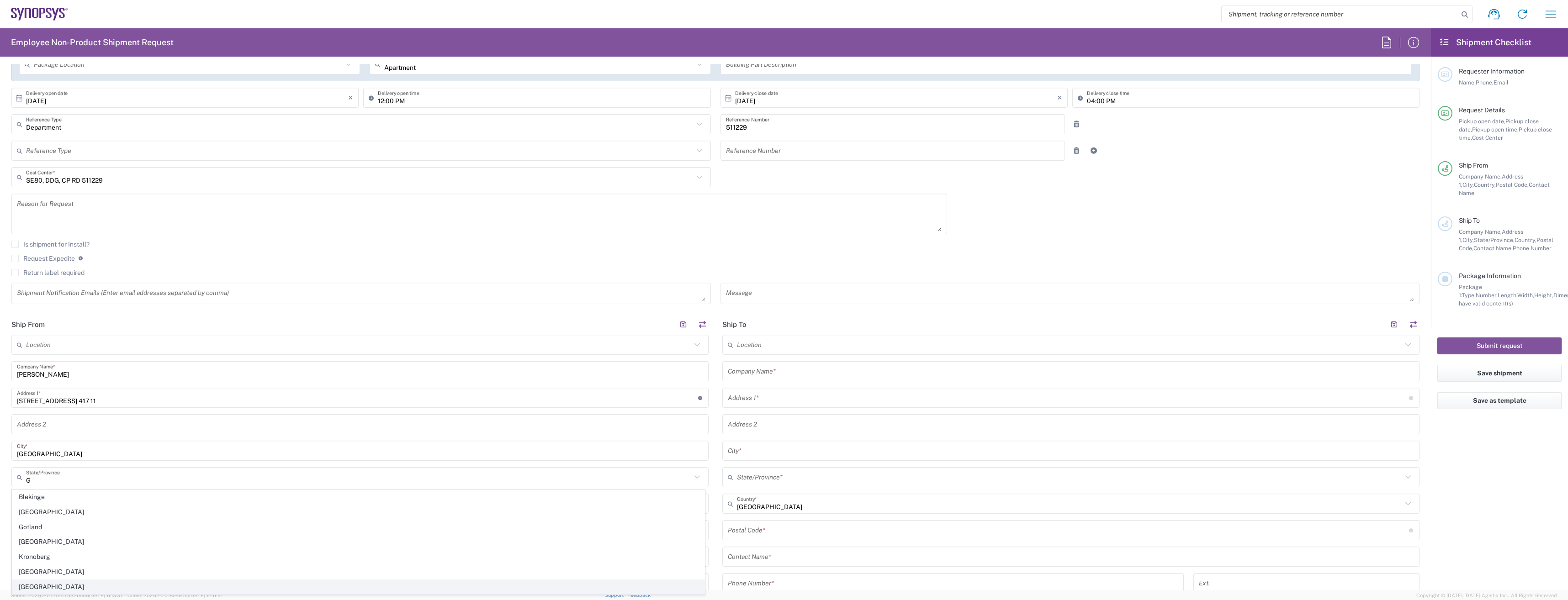
click at [115, 587] on span "[GEOGRAPHIC_DATA]" at bounding box center [358, 587] width 692 height 14
type input "[GEOGRAPHIC_DATA]"
click at [772, 340] on input "text" at bounding box center [1069, 345] width 665 height 16
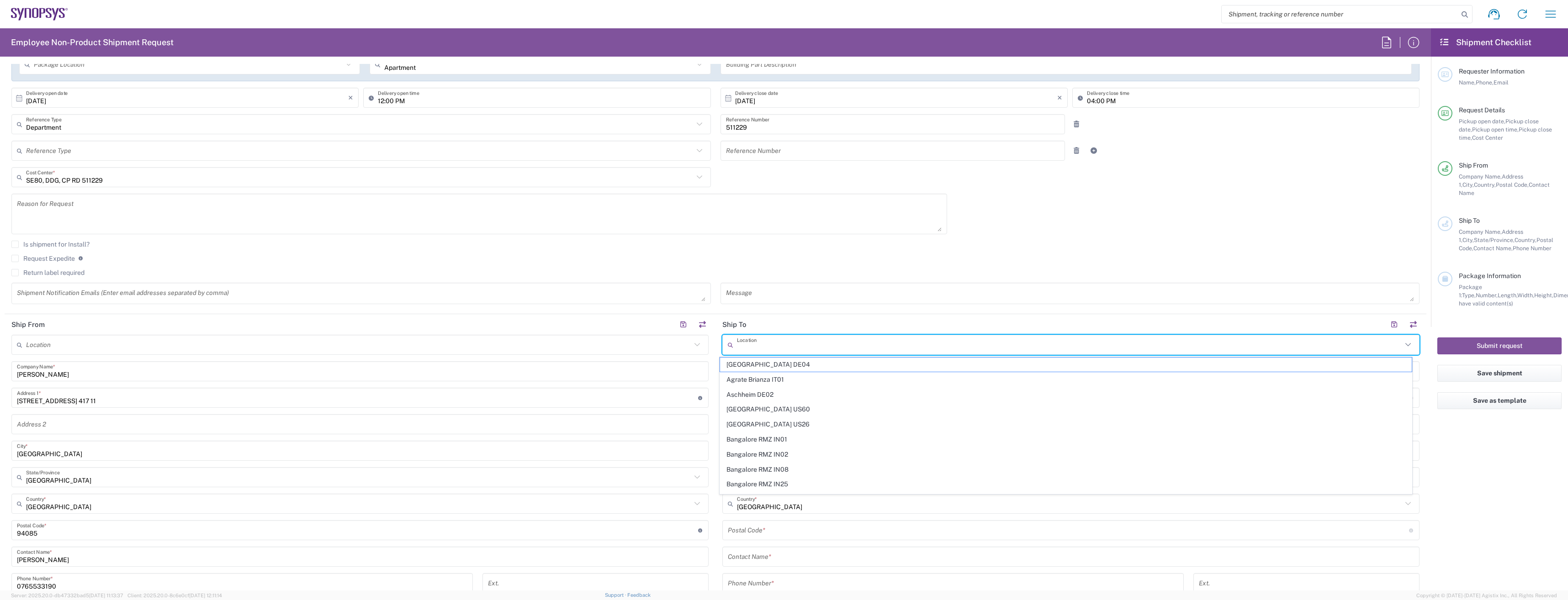
click at [772, 340] on input "text" at bounding box center [1069, 345] width 665 height 16
click at [967, 247] on agx-checkbox-control "Is shipment for Install?" at bounding box center [715, 245] width 1408 height 7
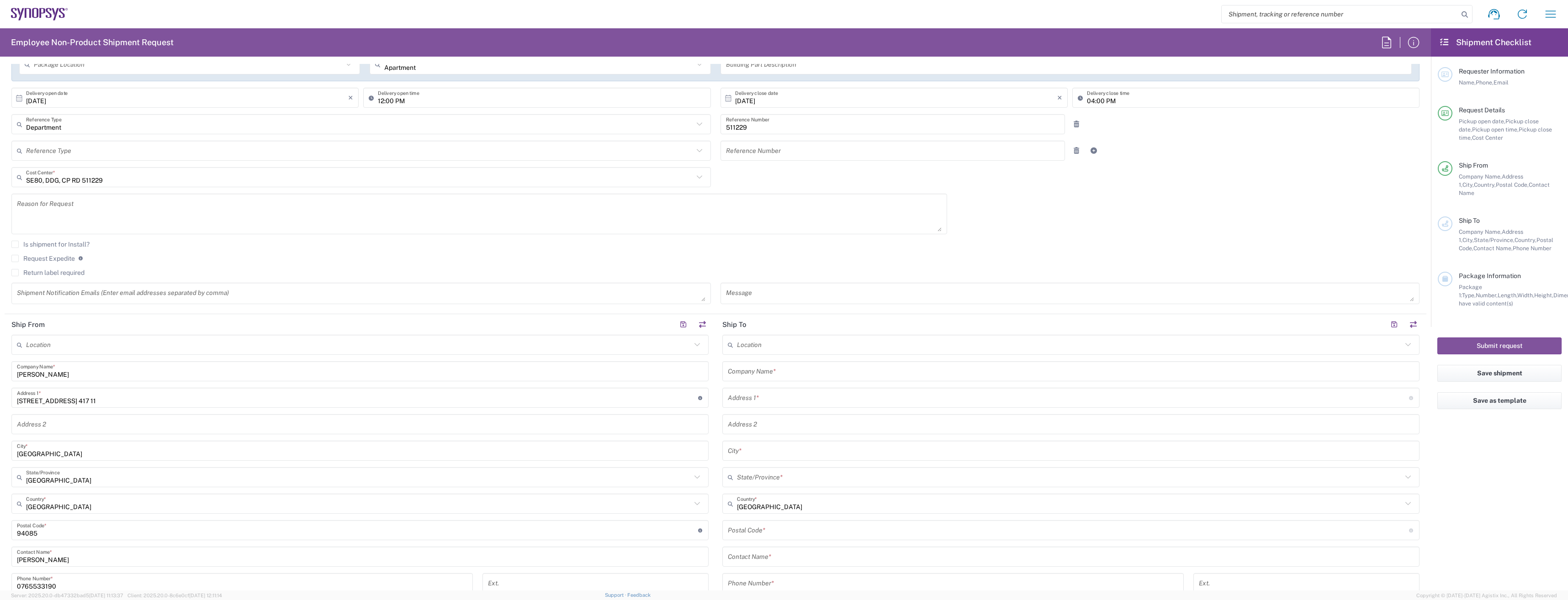
click at [754, 375] on input "text" at bounding box center [1071, 371] width 686 height 16
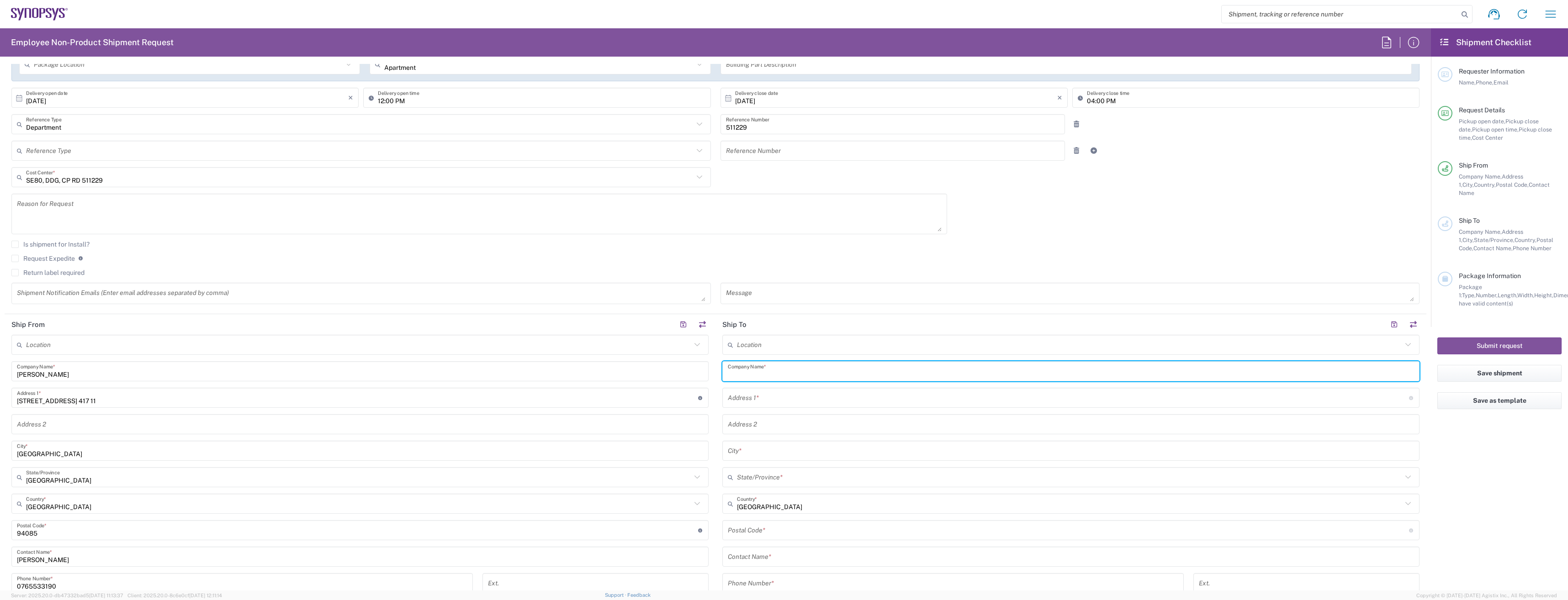
click at [769, 346] on input "text" at bounding box center [1069, 345] width 665 height 16
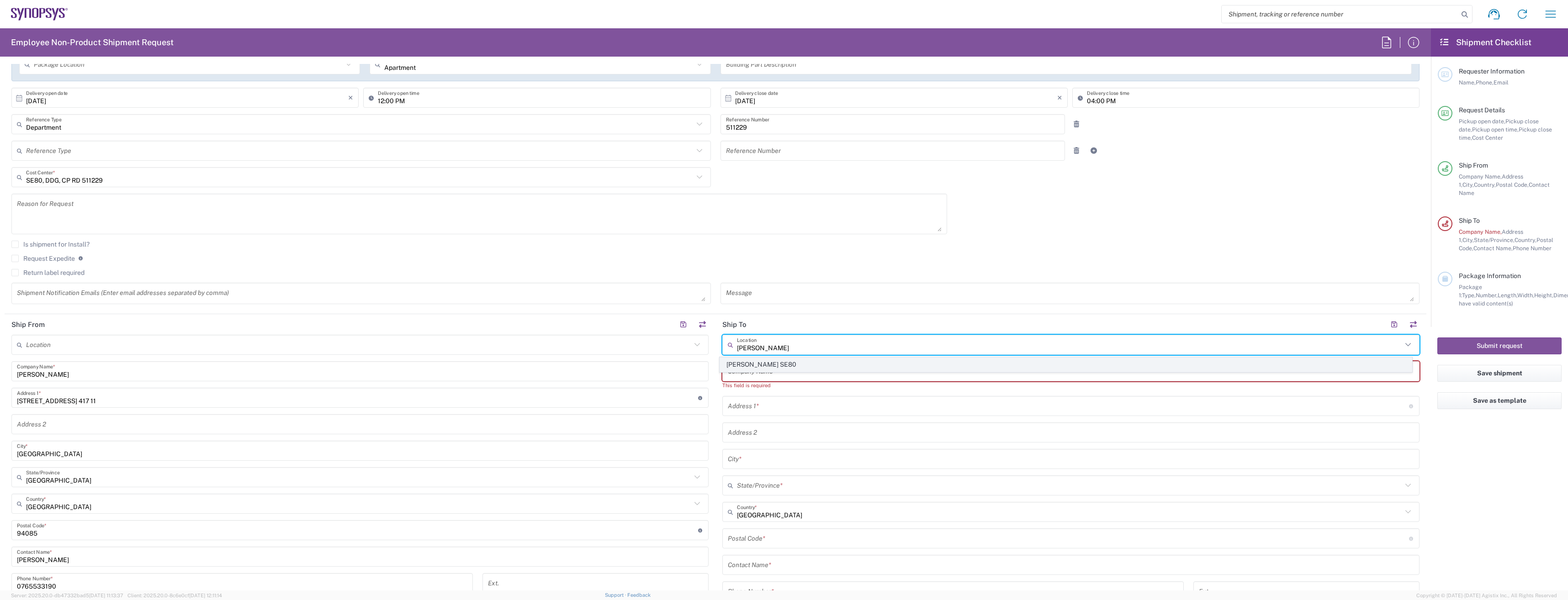
click at [780, 369] on span "[PERSON_NAME] SE80" at bounding box center [1066, 365] width 692 height 14
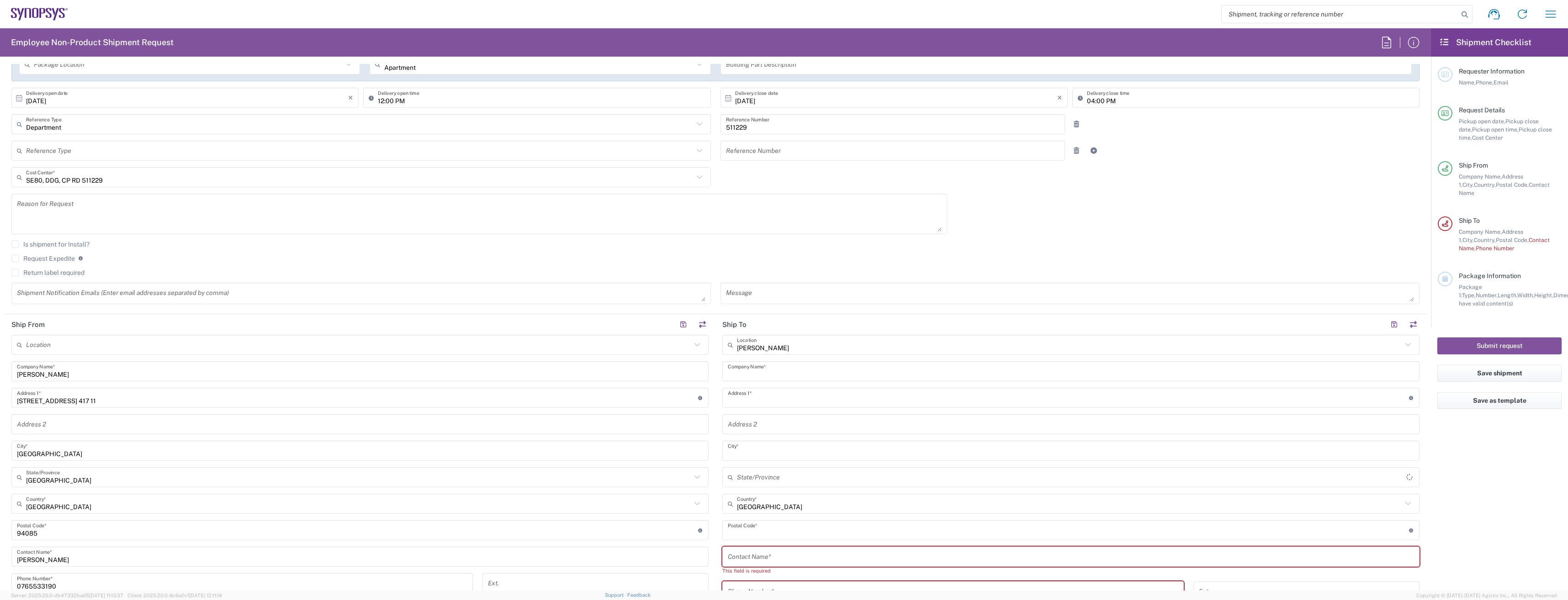
type input "[PERSON_NAME] SE80"
type input "Synopsys Sweden AB"
type input "Kalkstensvagen 3 [PERSON_NAME]"
type input "[PERSON_NAME]"
type input "[GEOGRAPHIC_DATA]"
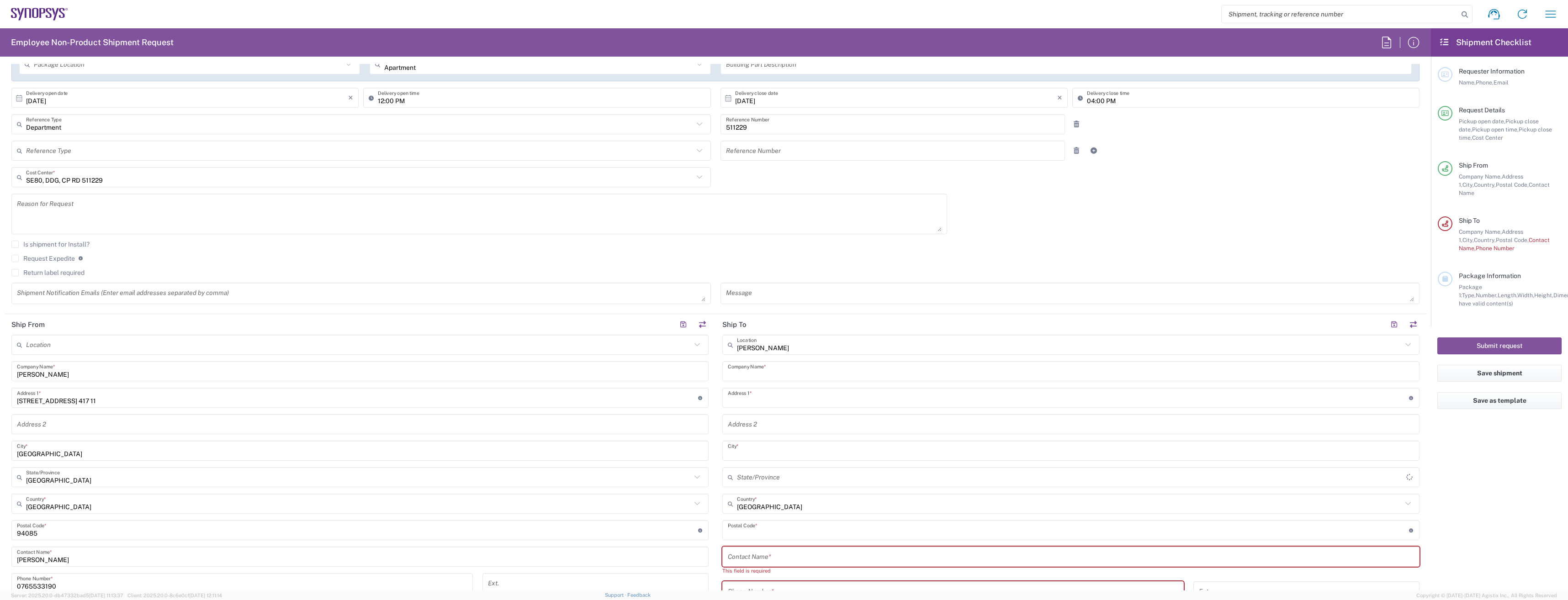
type input "22478"
click at [759, 430] on input "text" at bounding box center [1071, 425] width 686 height 16
click at [716, 426] on main "[GEOGRAPHIC_DATA] SE80 Location [PERSON_NAME][GEOGRAPHIC_DATA] Agrate Brianza I…" at bounding box center [1071, 561] width 711 height 453
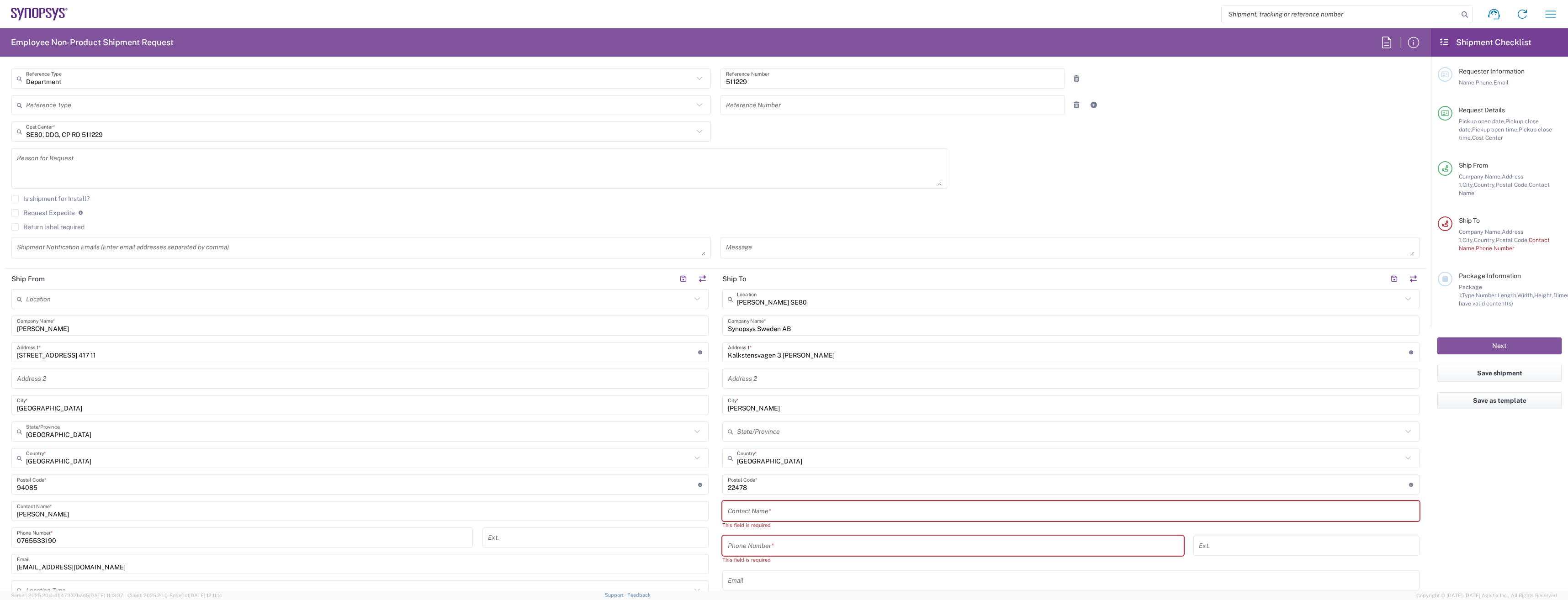
click at [736, 516] on input "text" at bounding box center [1071, 511] width 686 height 16
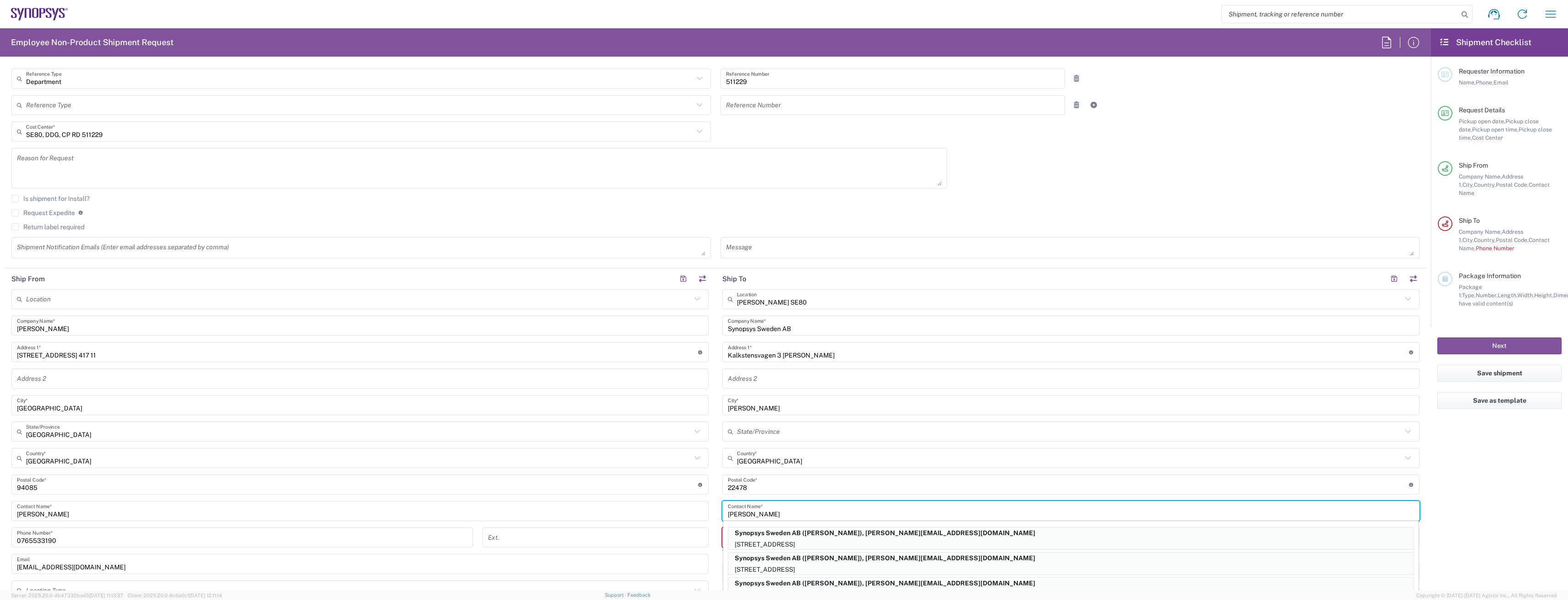
type input "[PERSON_NAME]"
click at [673, 504] on input "[PERSON_NAME]" at bounding box center [360, 511] width 686 height 16
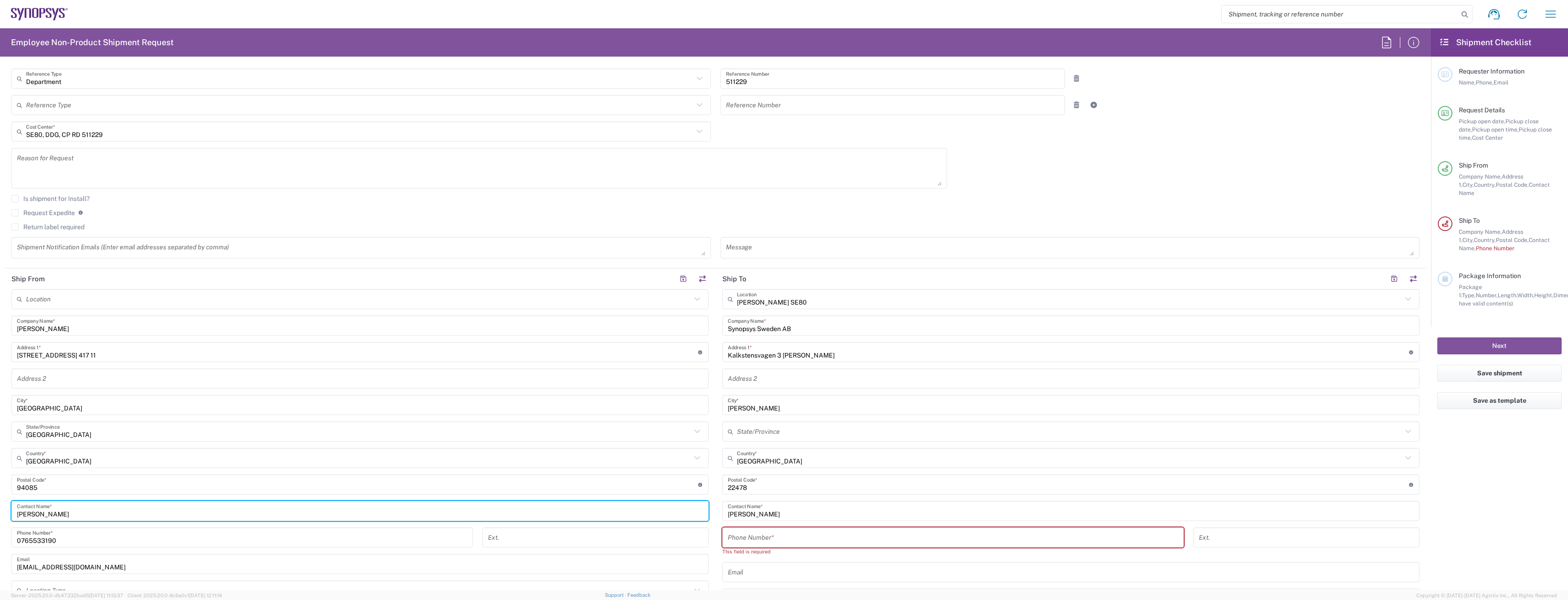
click at [745, 542] on input "tel" at bounding box center [953, 538] width 450 height 16
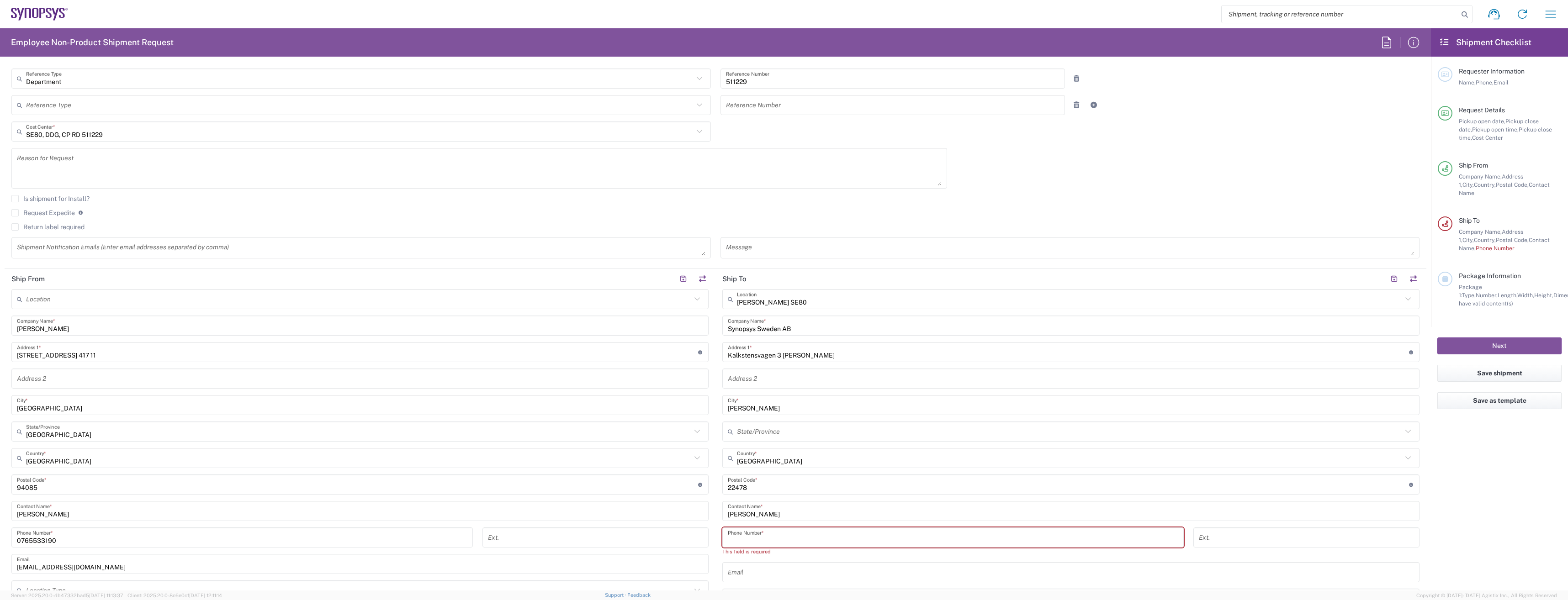
paste input "[PHONE_NUMBER]"
click at [740, 539] on input "[PHONE_NUMBER]" at bounding box center [953, 538] width 450 height 16
type input "[PHONE_NUMBER]"
click at [520, 219] on div "Request Expedite If expedite is checked you will be unable to rate and book thi…" at bounding box center [715, 216] width 1408 height 15
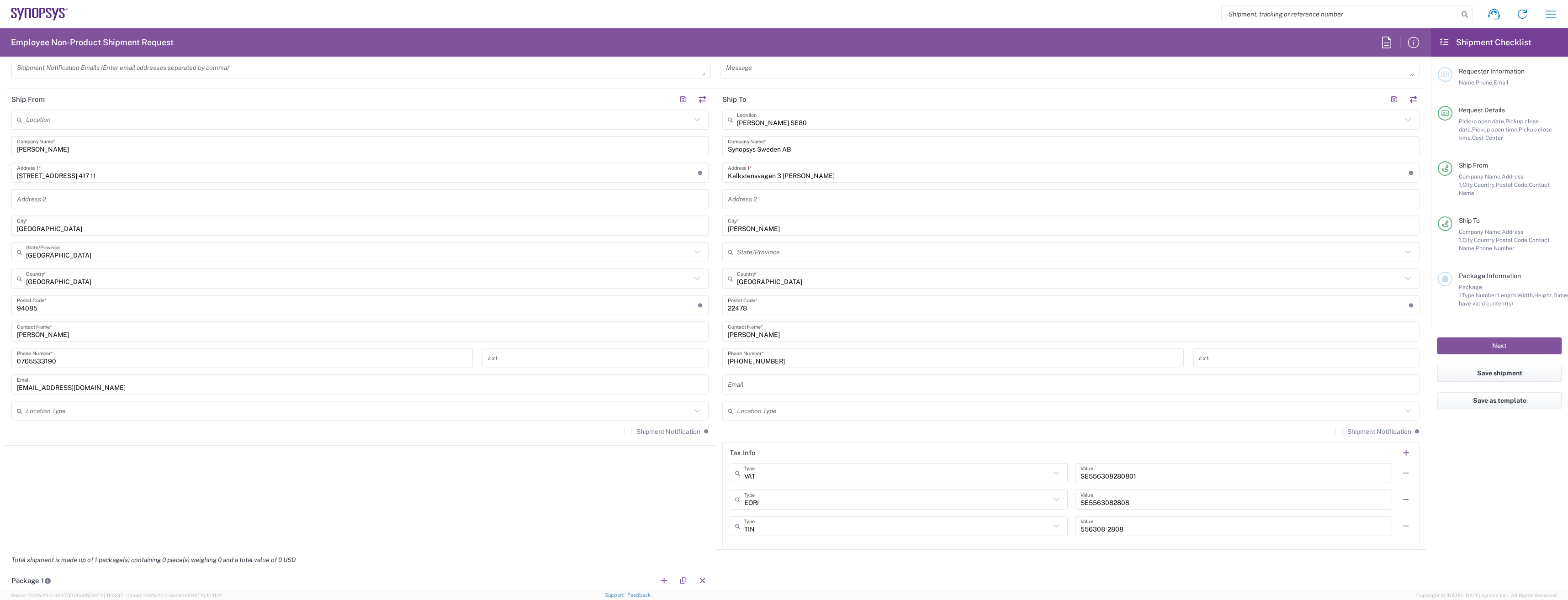
scroll to position [411, 0]
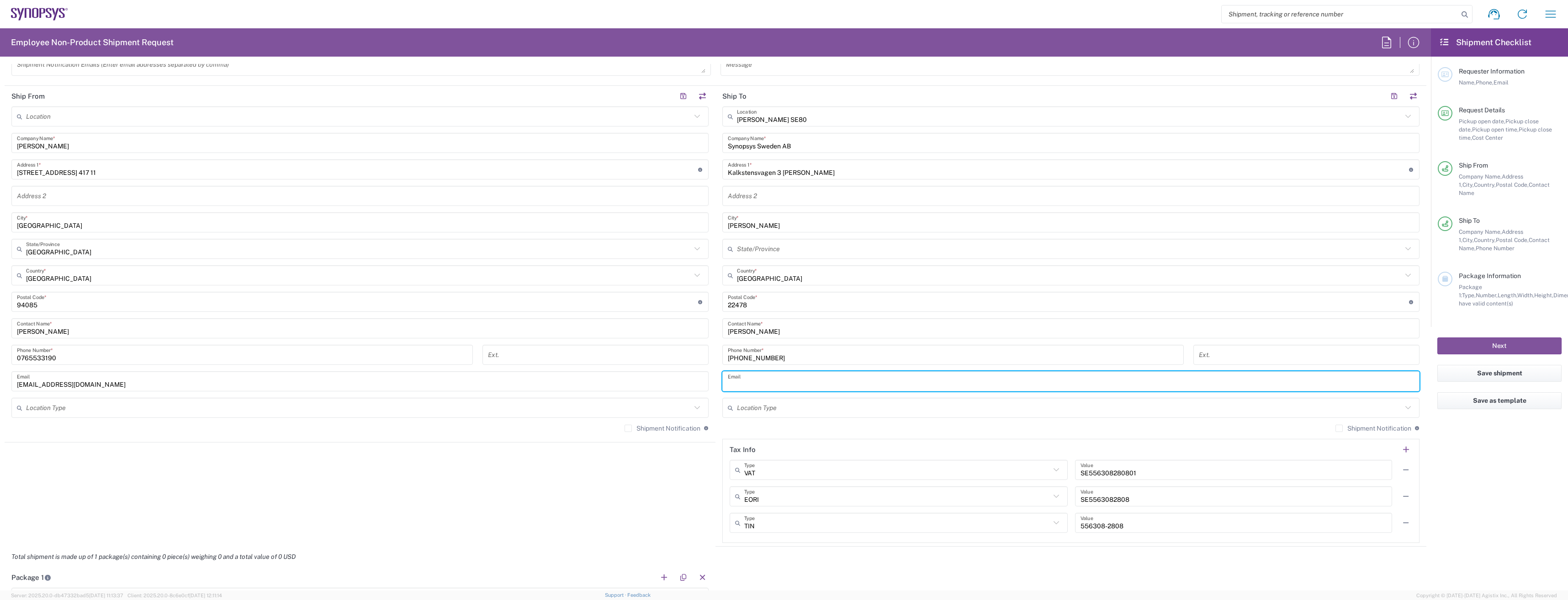
click at [833, 378] on input "text" at bounding box center [1071, 382] width 686 height 16
click at [715, 431] on main "[GEOGRAPHIC_DATA] SE80 Location [PERSON_NAME][GEOGRAPHIC_DATA] Agrate Brianza I…" at bounding box center [1071, 325] width 711 height 437
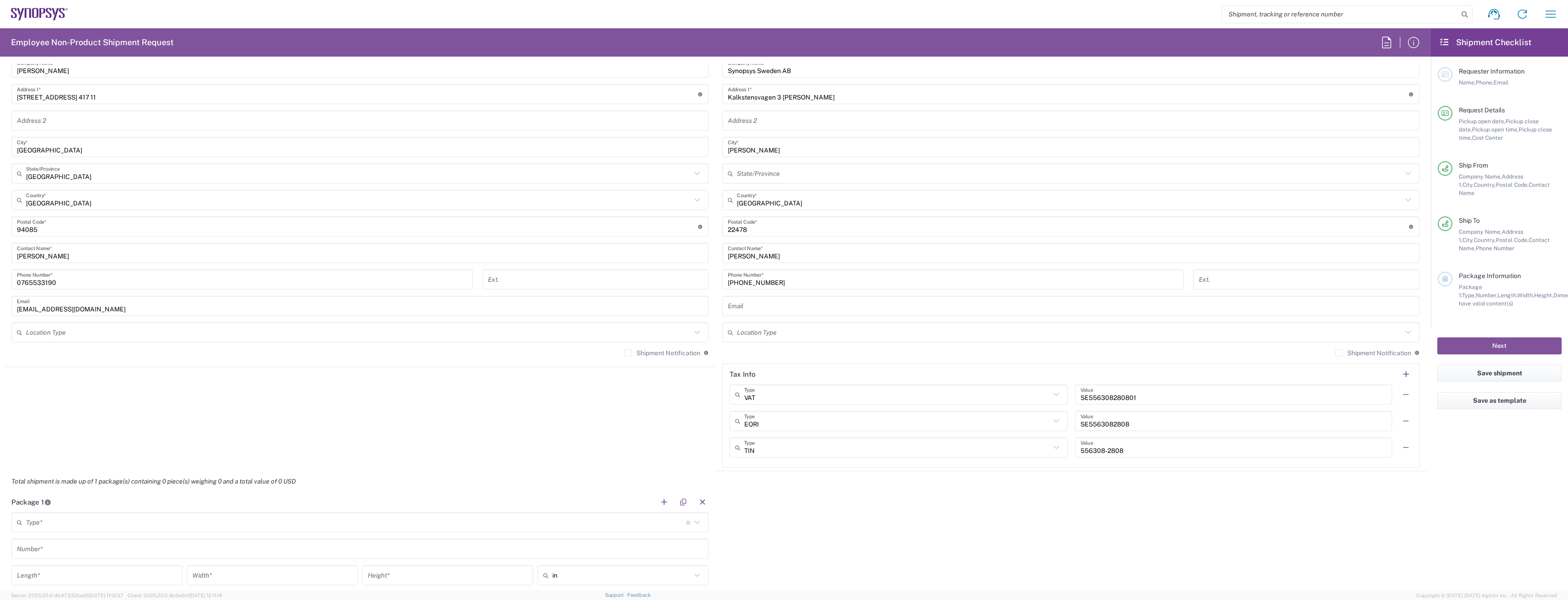
scroll to position [503, 0]
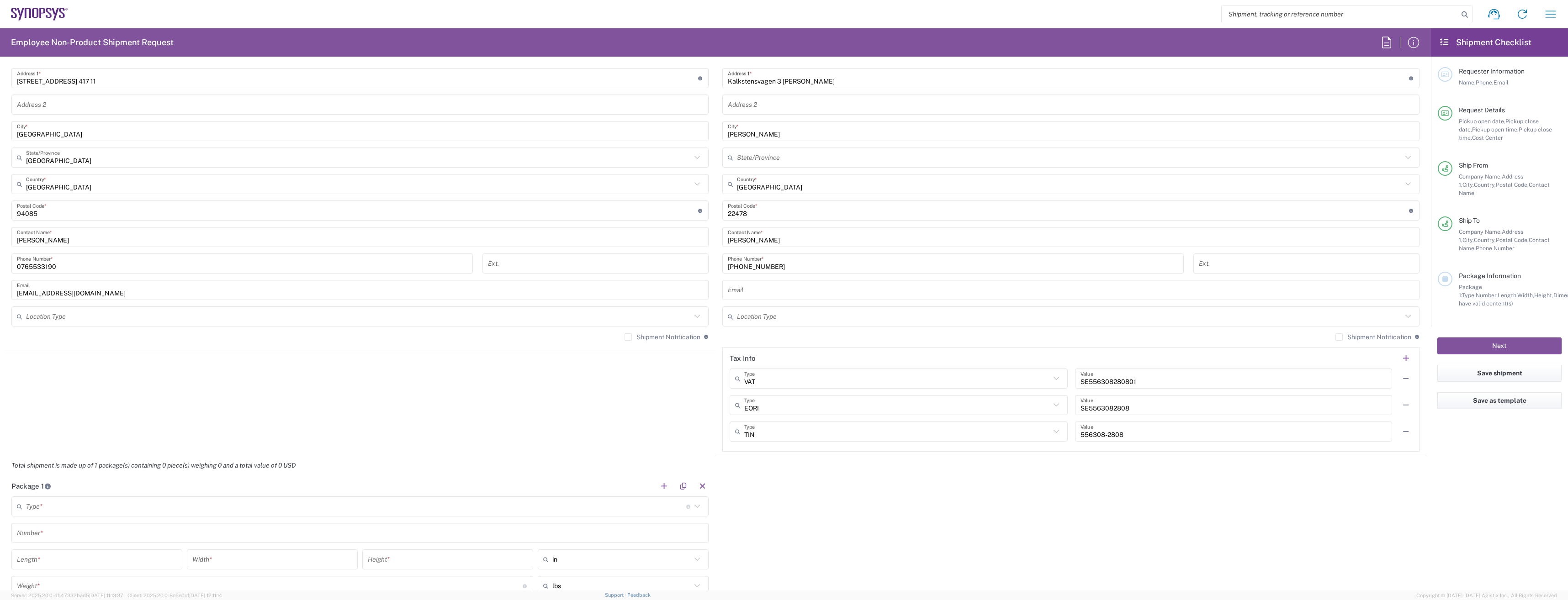
click at [808, 285] on input "text" at bounding box center [1071, 290] width 686 height 16
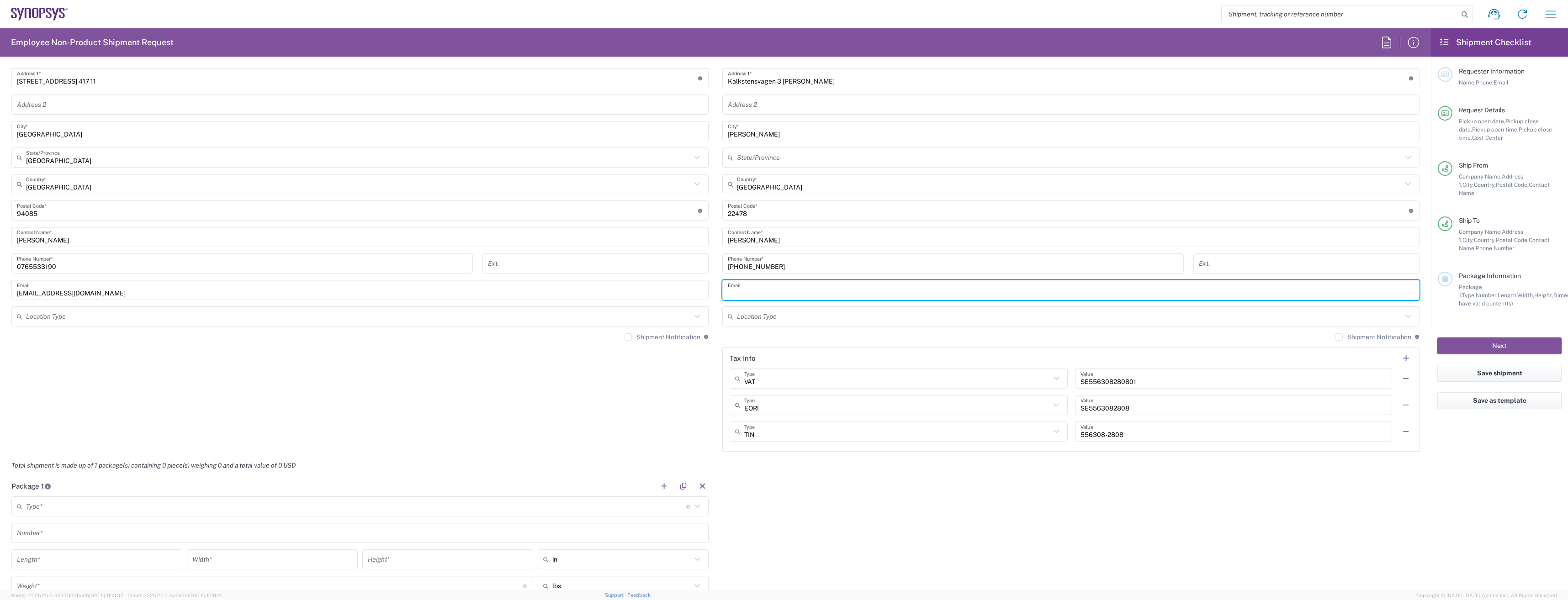
paste input "[EMAIL_ADDRESS][DOMAIN_NAME]"
type input "[EMAIL_ADDRESS][DOMAIN_NAME]"
click at [715, 316] on main "[GEOGRAPHIC_DATA] SE80 Location [PERSON_NAME][GEOGRAPHIC_DATA] Agrate Brianza I…" at bounding box center [1071, 234] width 711 height 437
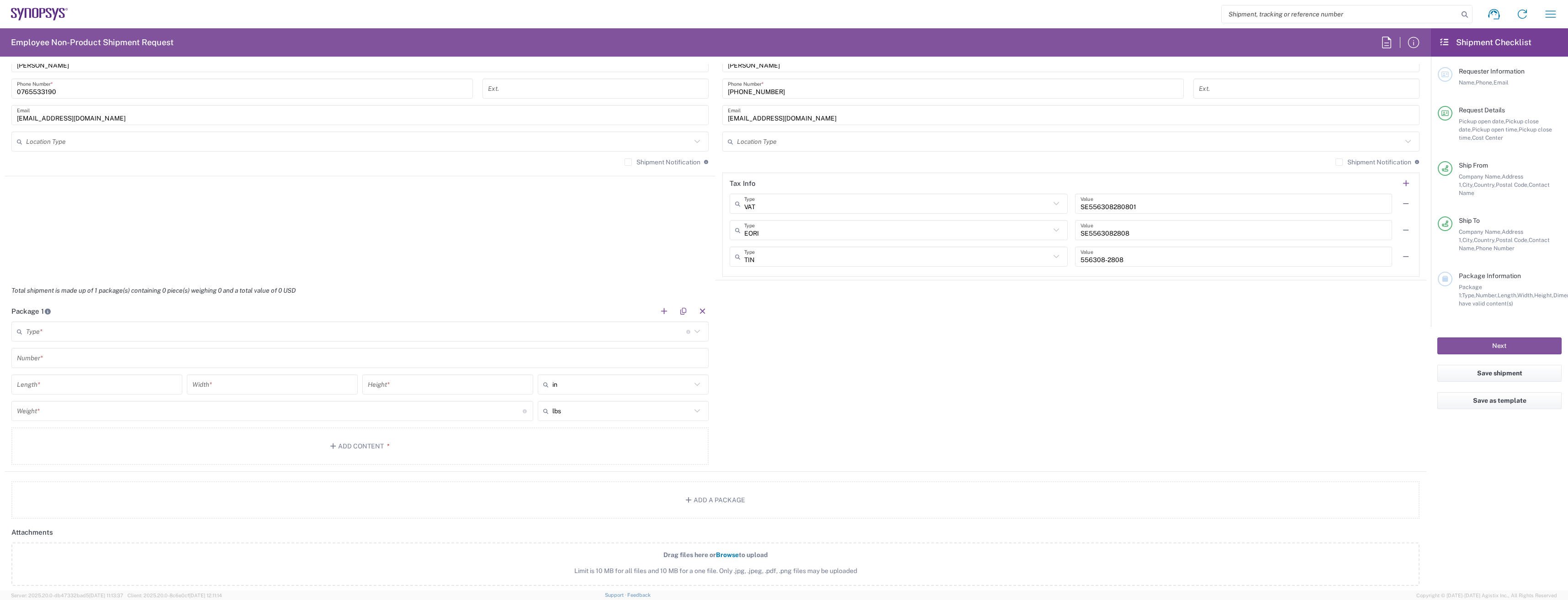
scroll to position [685, 0]
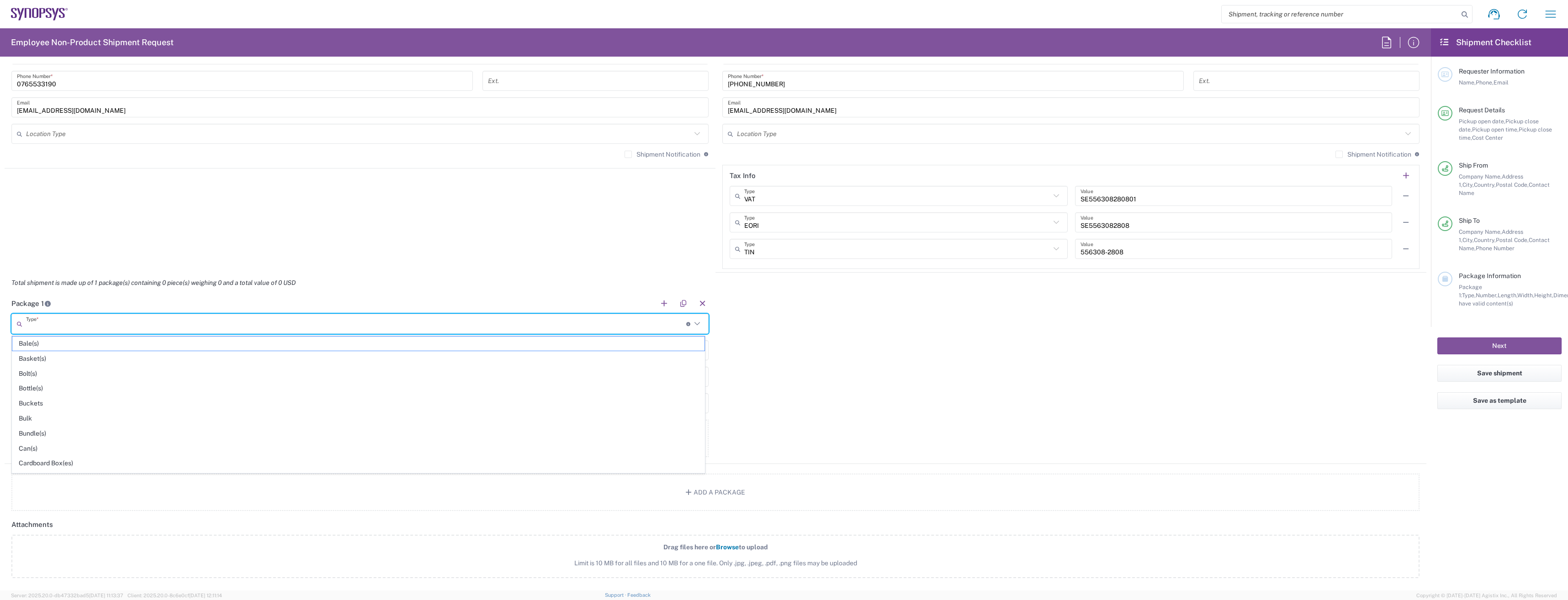
click at [54, 329] on input "text" at bounding box center [356, 324] width 660 height 16
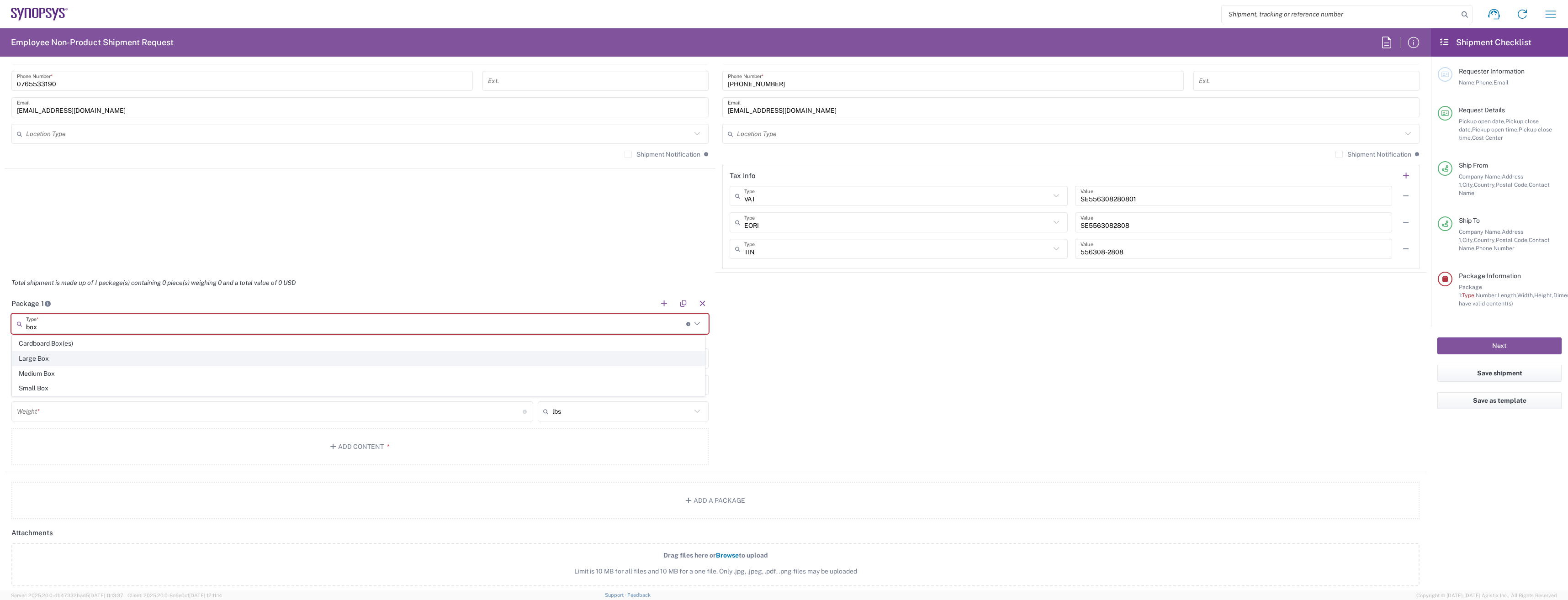
click at [51, 358] on span "Large Box" at bounding box center [358, 358] width 692 height 14
type input "Large Box"
type input "17.5"
type input "12.5"
type input "3"
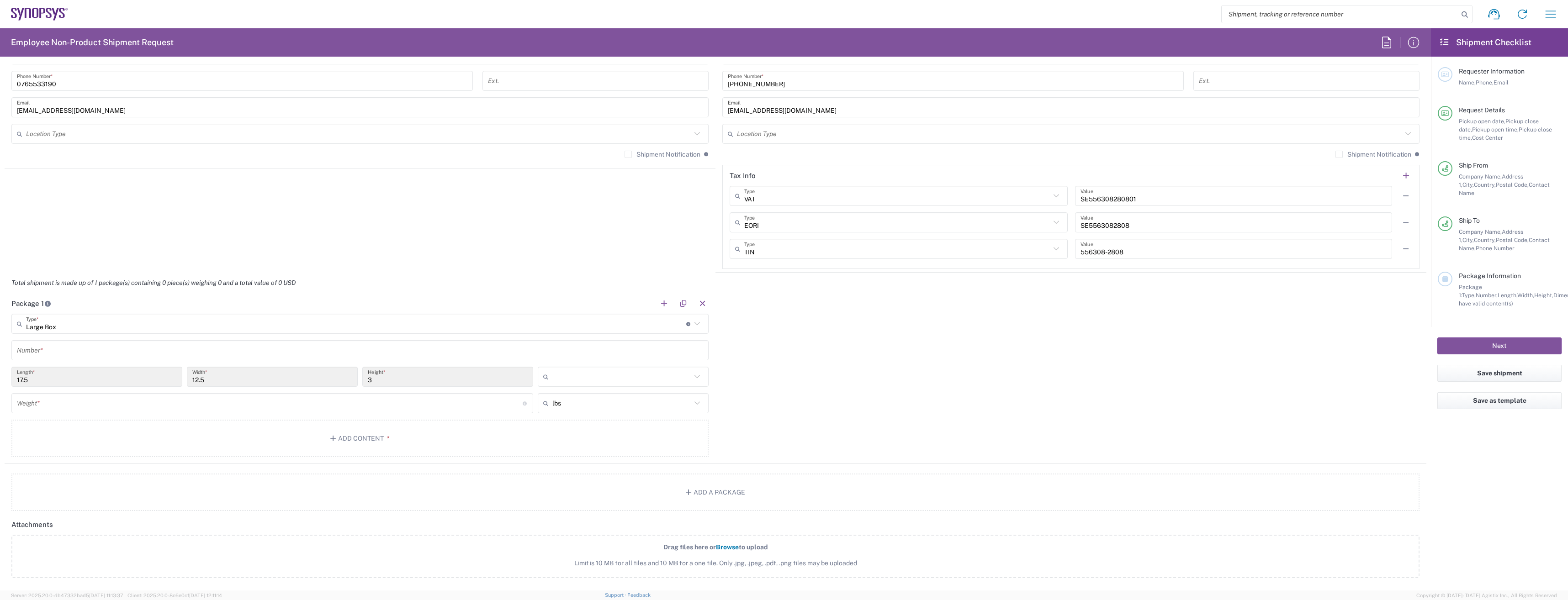
click at [571, 376] on input "text" at bounding box center [621, 377] width 139 height 15
click at [559, 413] on span "cm" at bounding box center [620, 411] width 168 height 14
type input "44.45"
type input "31.75"
type input "7.62"
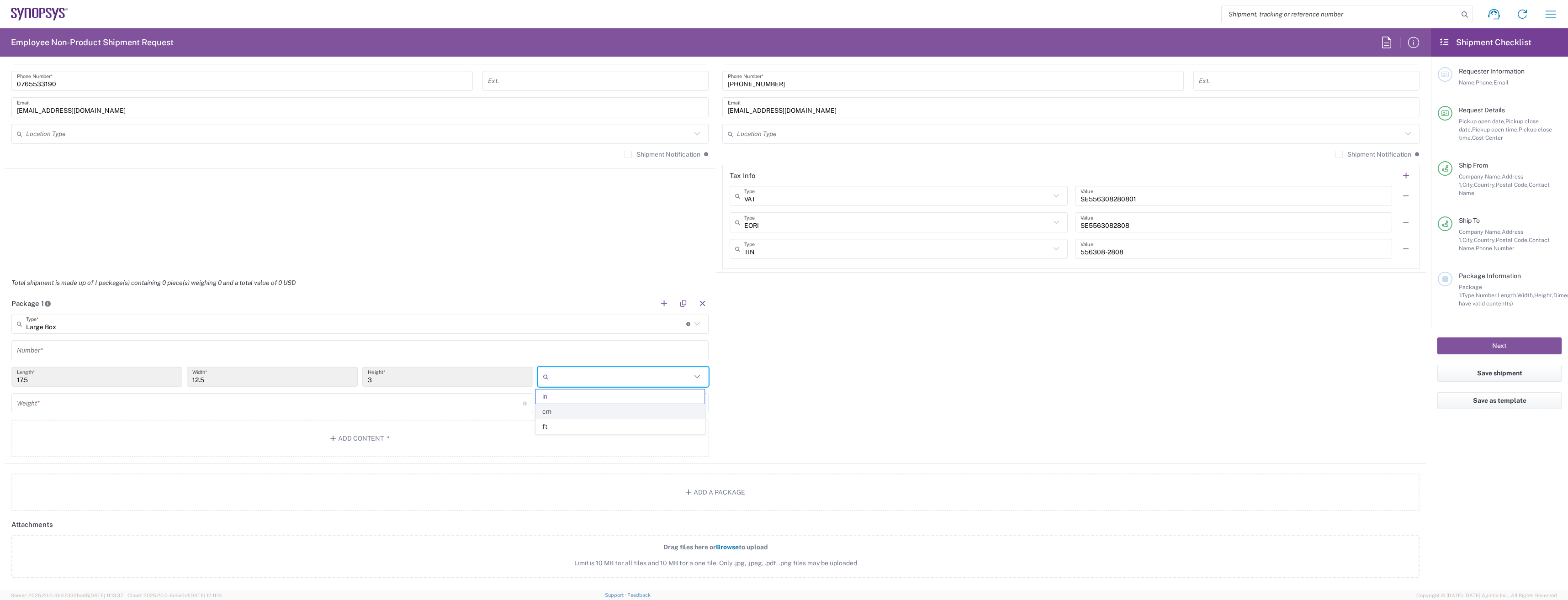
type input "cm"
click at [42, 351] on input "text" at bounding box center [360, 351] width 686 height 16
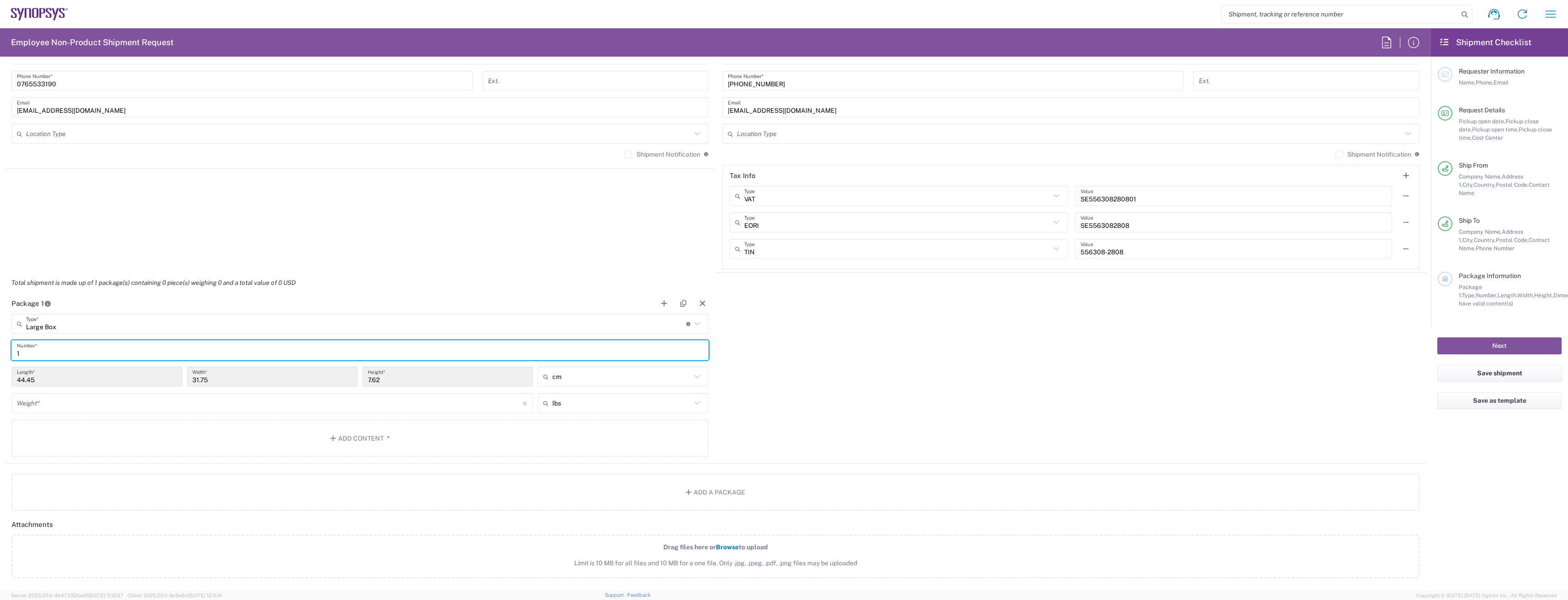
type input "1"
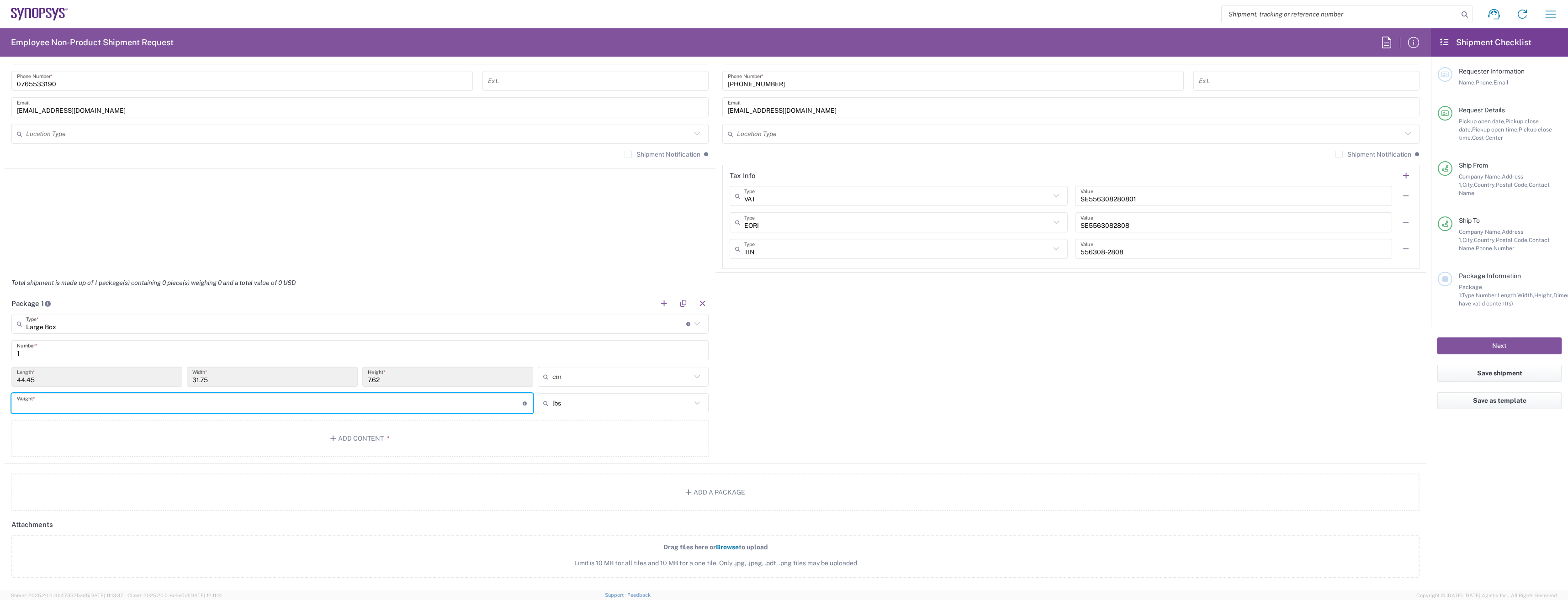
click at [74, 404] on input "number" at bounding box center [270, 403] width 506 height 16
type input "3"
click at [72, 436] on button "Add Content *" at bounding box center [360, 439] width 697 height 38
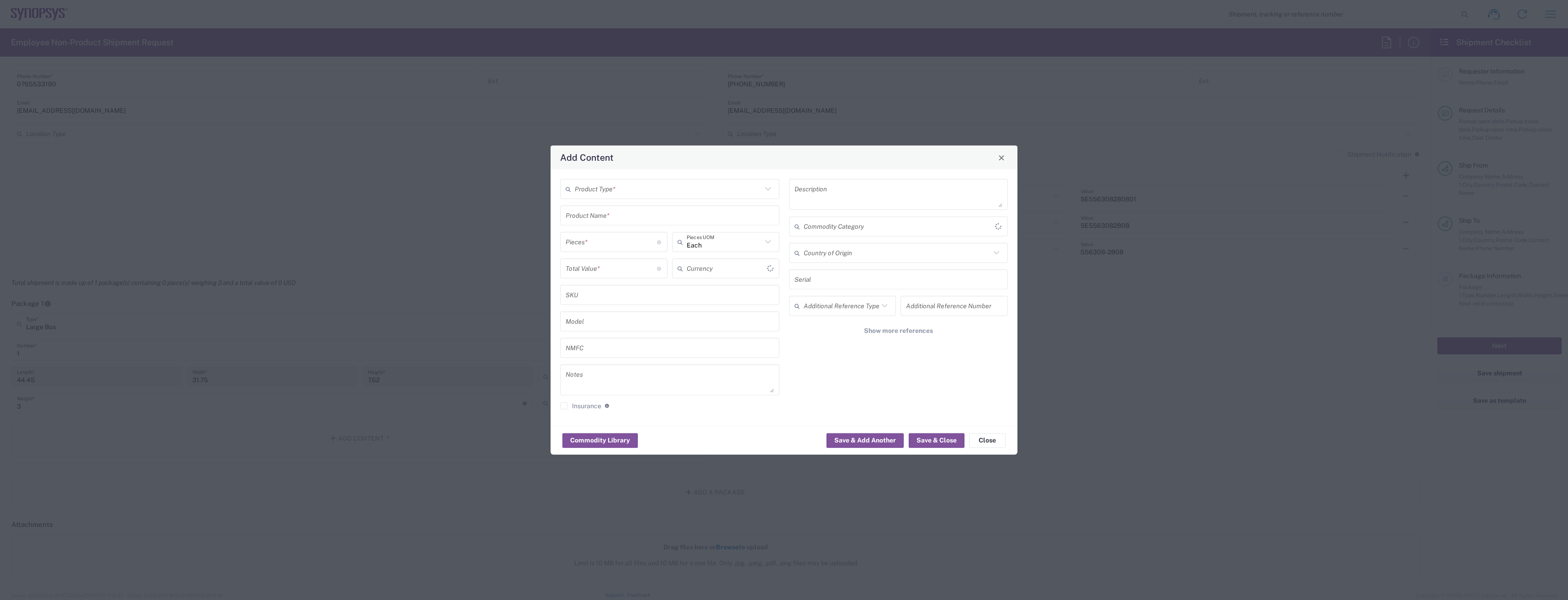
click at [675, 195] on input "text" at bounding box center [668, 189] width 187 height 16
type input "US Dollar"
click at [651, 221] on span "General Commodity" at bounding box center [670, 224] width 217 height 14
type input "General Commodity"
click at [651, 221] on input "text" at bounding box center [670, 215] width 208 height 16
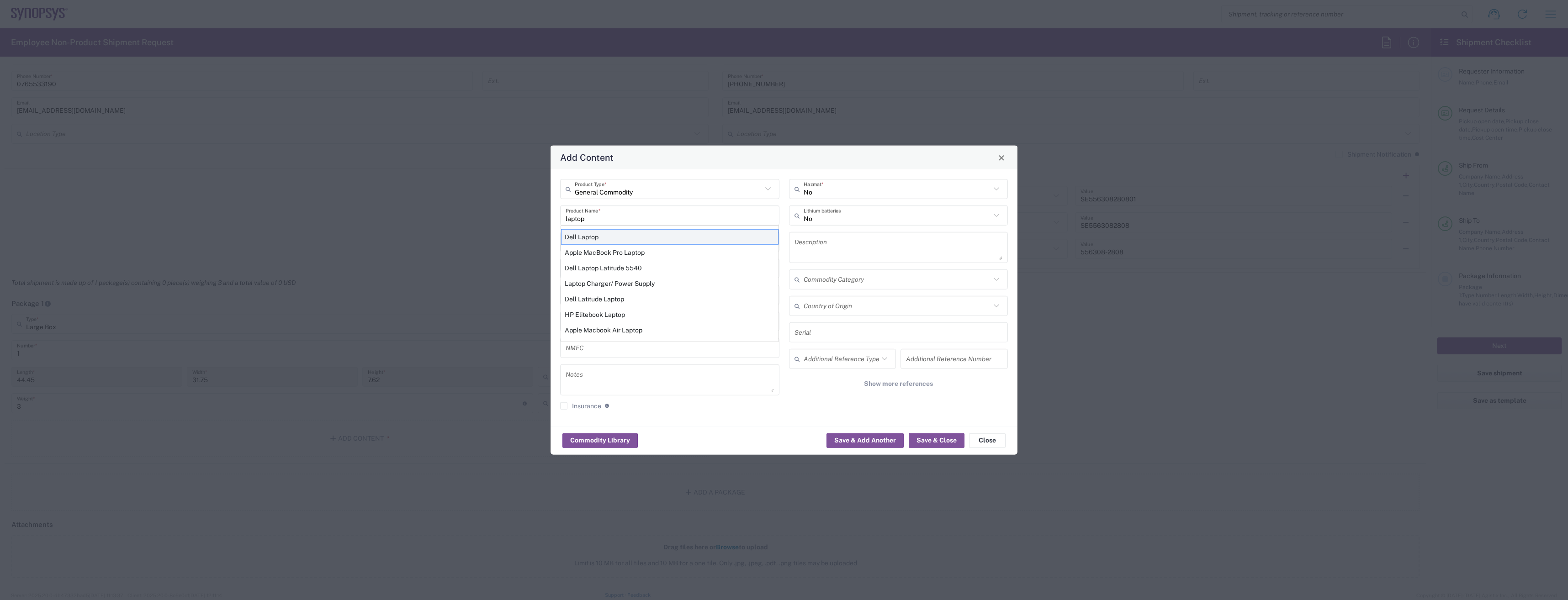
click at [650, 233] on div "Dell Laptop" at bounding box center [670, 237] width 217 height 16
type input "Dell Laptop"
type textarea "Dell Laptop"
click at [649, 237] on input "number" at bounding box center [611, 242] width 91 height 16
type input "1"
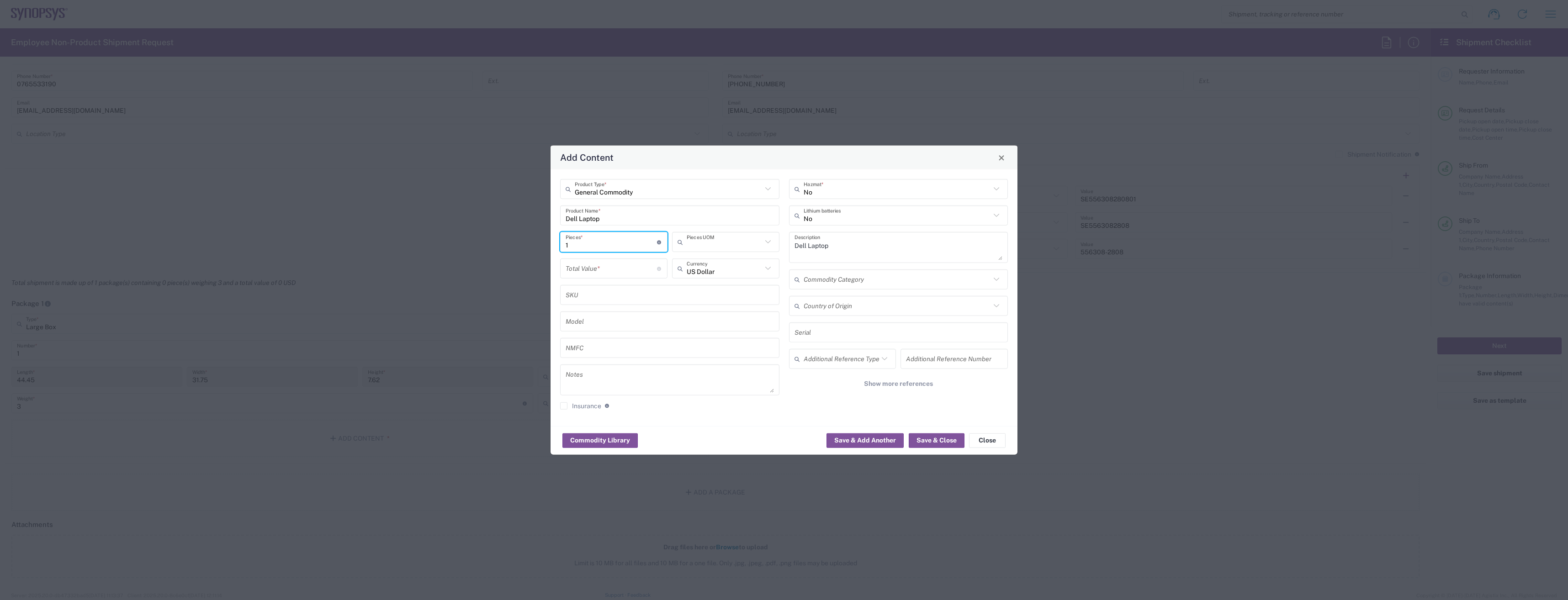
click at [717, 248] on input "text" at bounding box center [724, 242] width 75 height 16
click at [583, 270] on input "number" at bounding box center [611, 268] width 91 height 16
type input "Each"
type input "6"
type input "700"
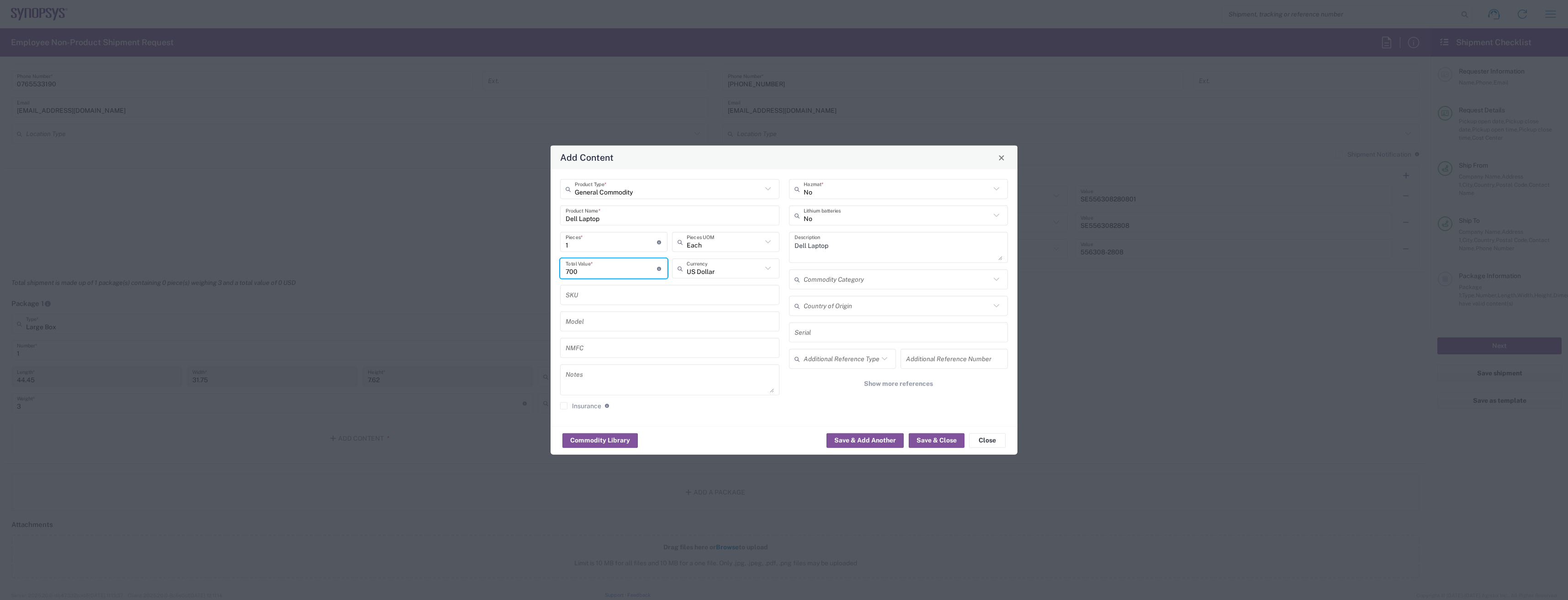
click at [771, 418] on div "General Commodity Product Type * Dell Laptop Product Name * 1 Pieces * Number o…" at bounding box center [783, 298] width 467 height 257
click at [928, 436] on button "Save & Close" at bounding box center [937, 441] width 56 height 15
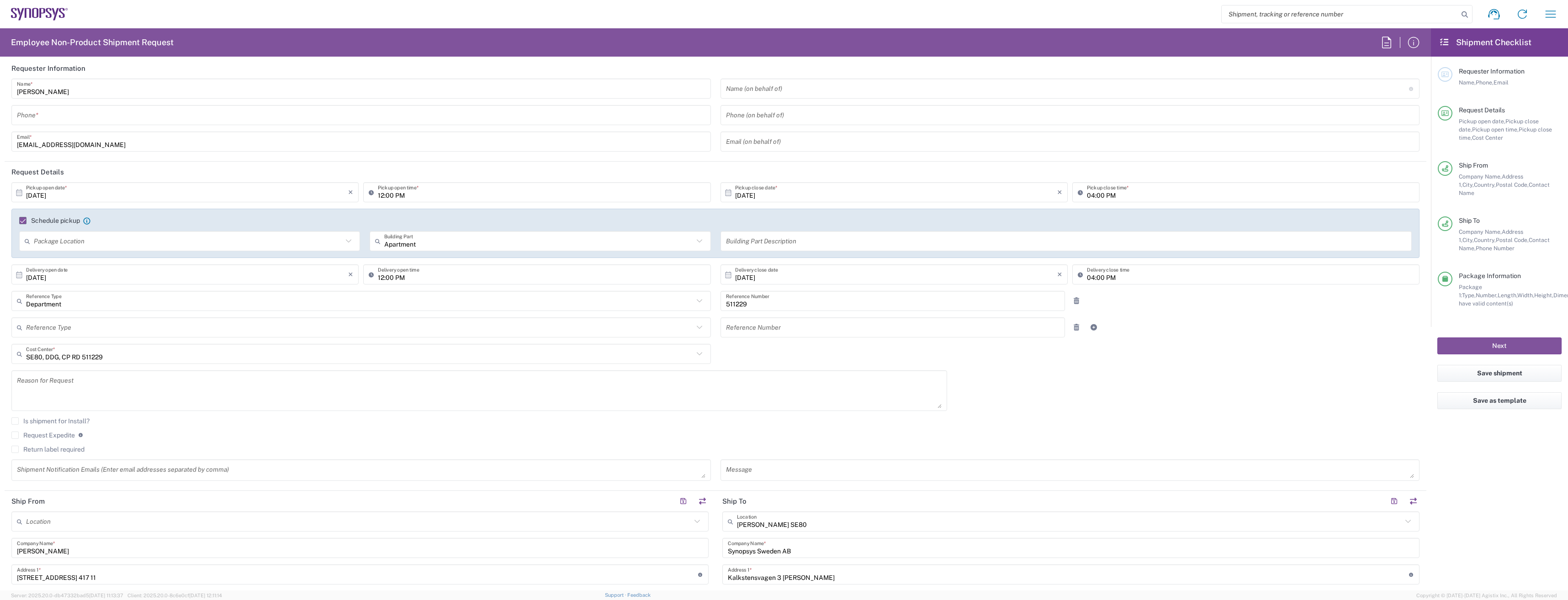
scroll to position [0, 0]
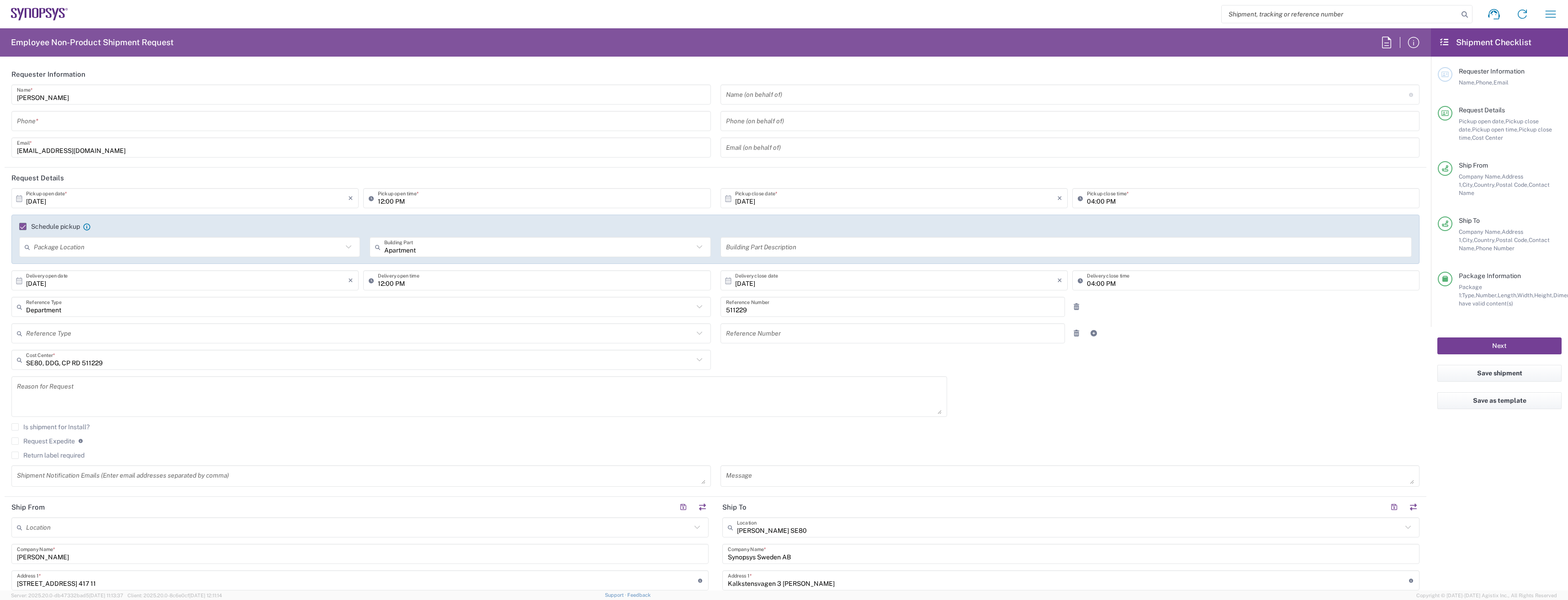
click at [1507, 338] on button "Next" at bounding box center [1499, 346] width 124 height 17
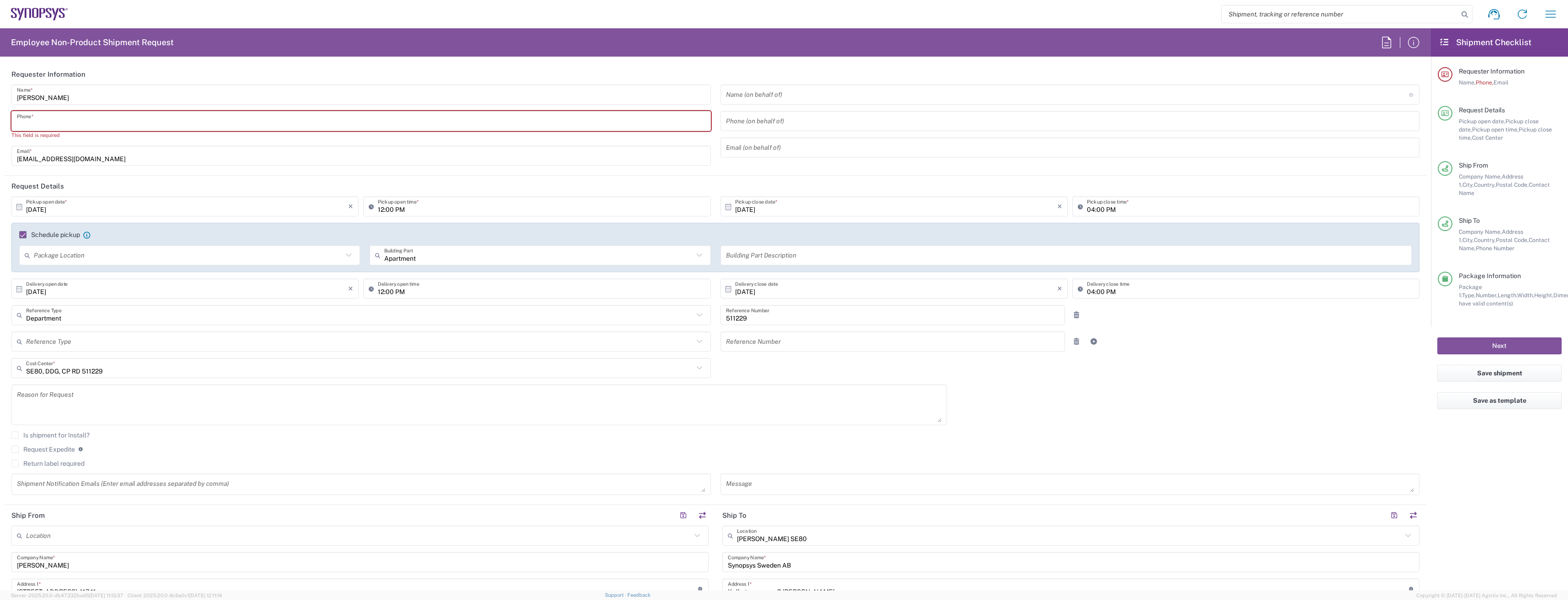
click at [49, 116] on input "tel" at bounding box center [361, 121] width 688 height 16
type input "0729484041"
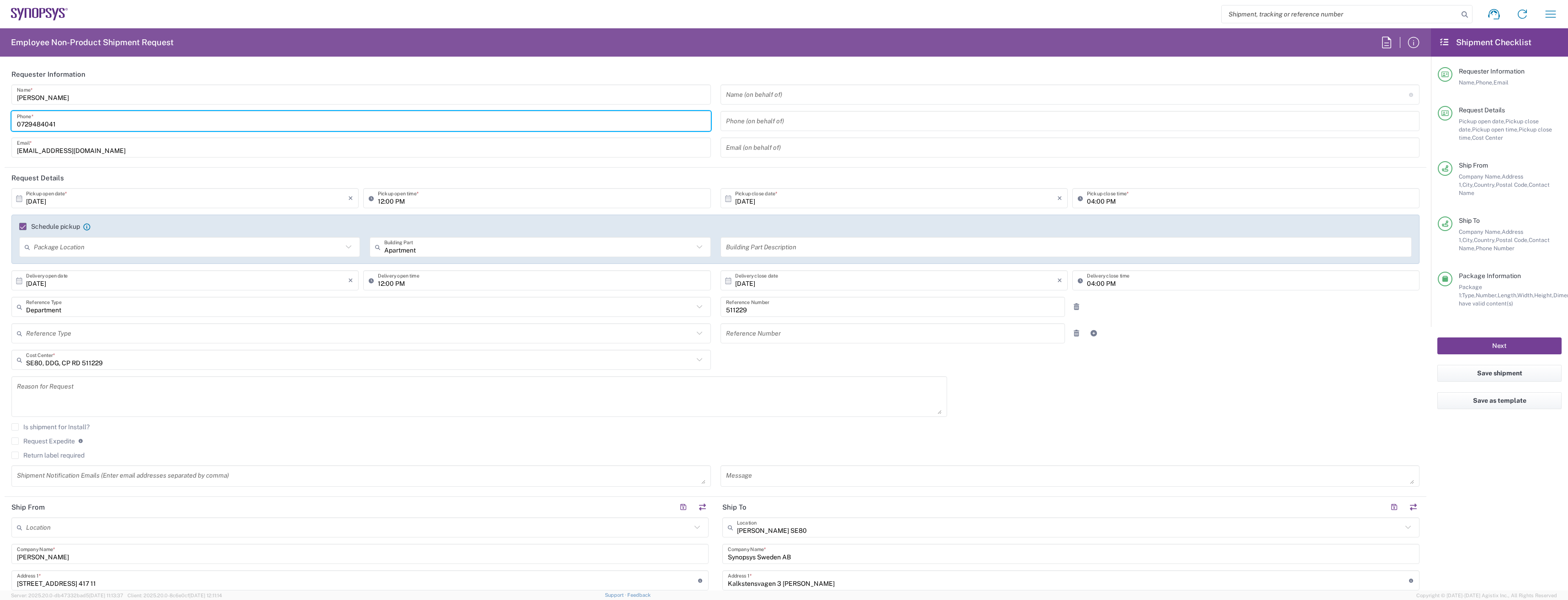
click at [1496, 340] on button "Next" at bounding box center [1499, 346] width 124 height 17
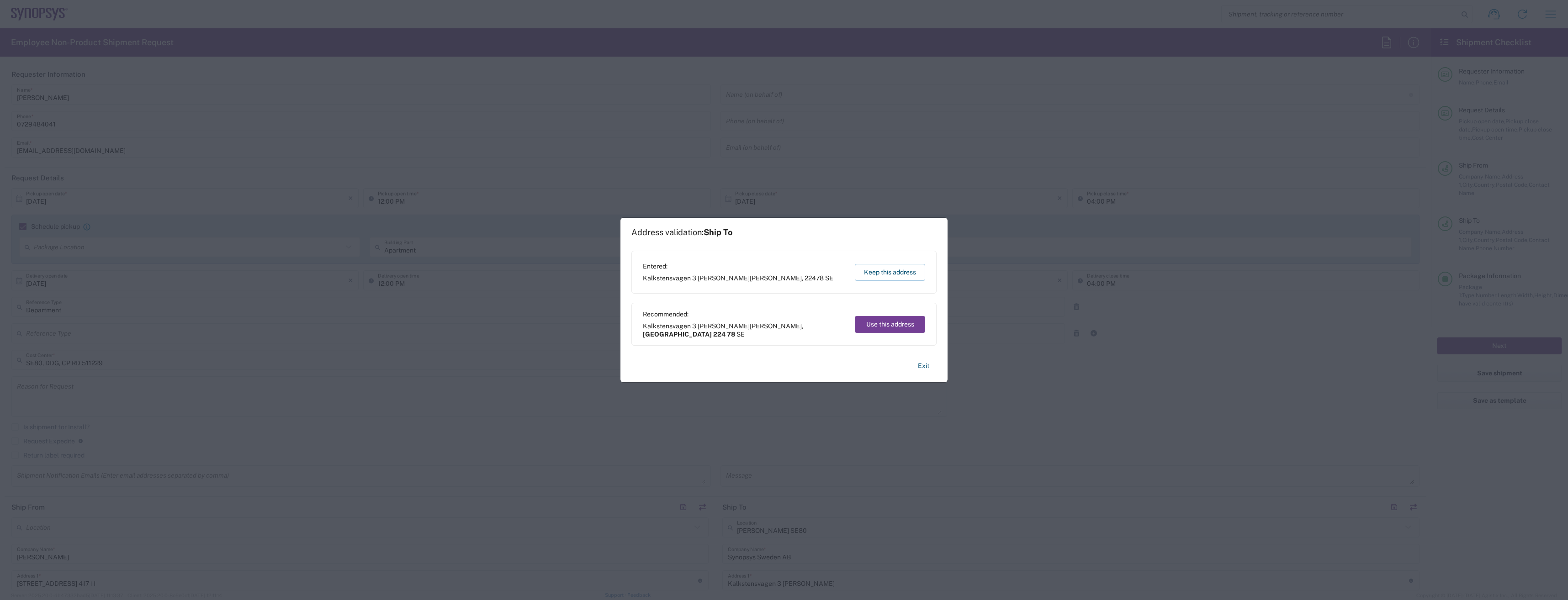
click at [869, 318] on button "Use this address" at bounding box center [890, 324] width 71 height 17
type input "[GEOGRAPHIC_DATA]"
type input "224 78"
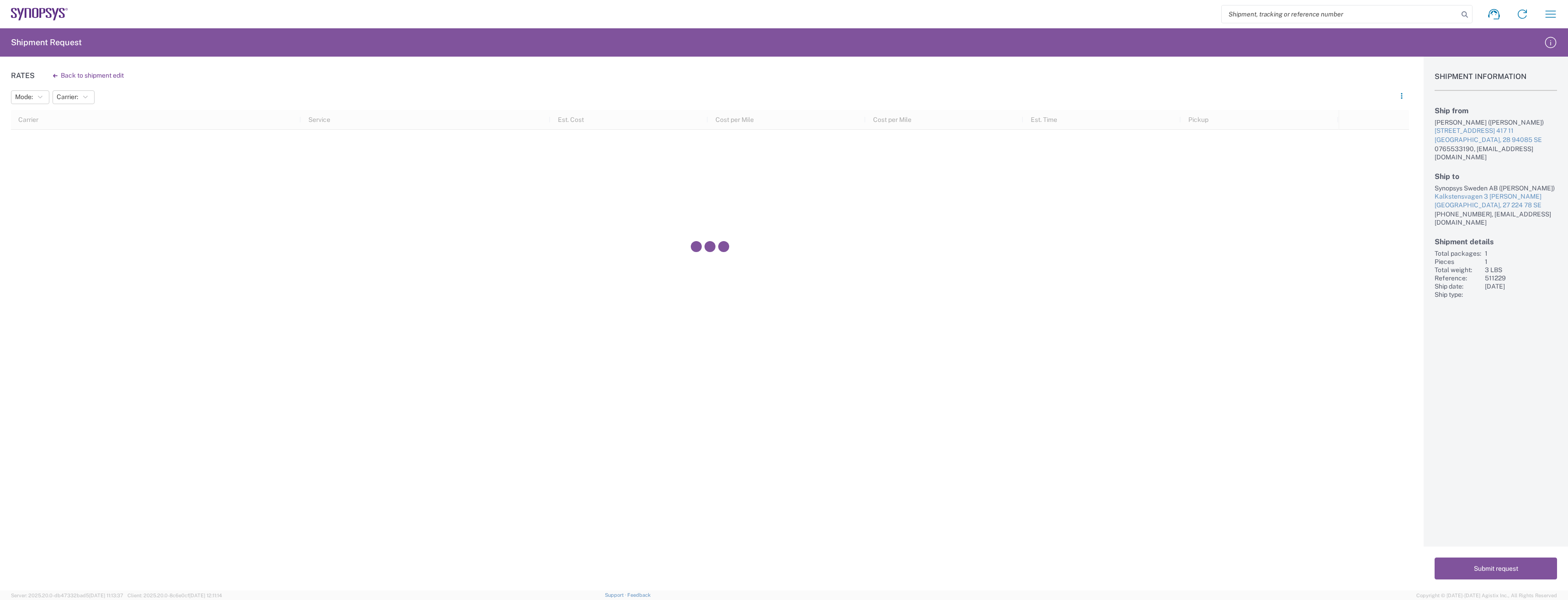
click at [1492, 555] on div "Submit request" at bounding box center [1496, 568] width 144 height 44
click at [1485, 472] on div "Shipment Information Ship from [PERSON_NAME] ([PERSON_NAME]) [STREET_ADDRESS] […" at bounding box center [1496, 323] width 144 height 534
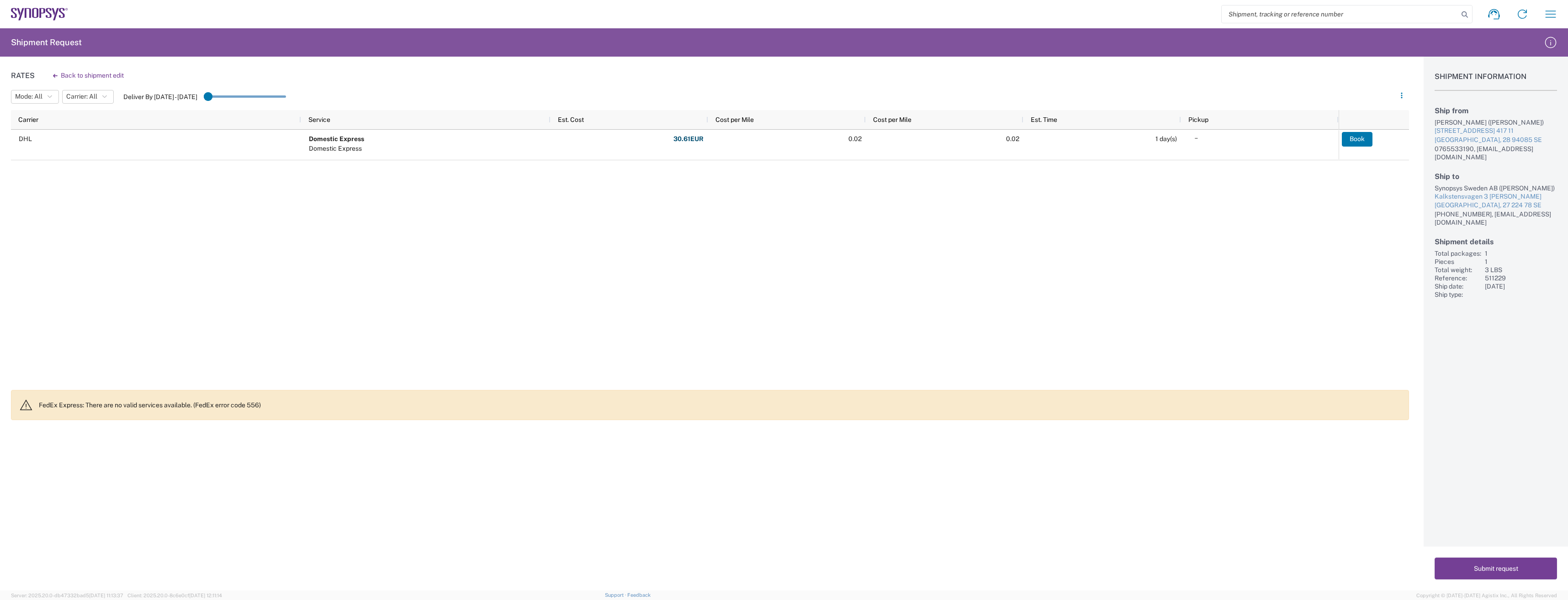
click at [1457, 568] on button "Submit request" at bounding box center [1496, 568] width 122 height 22
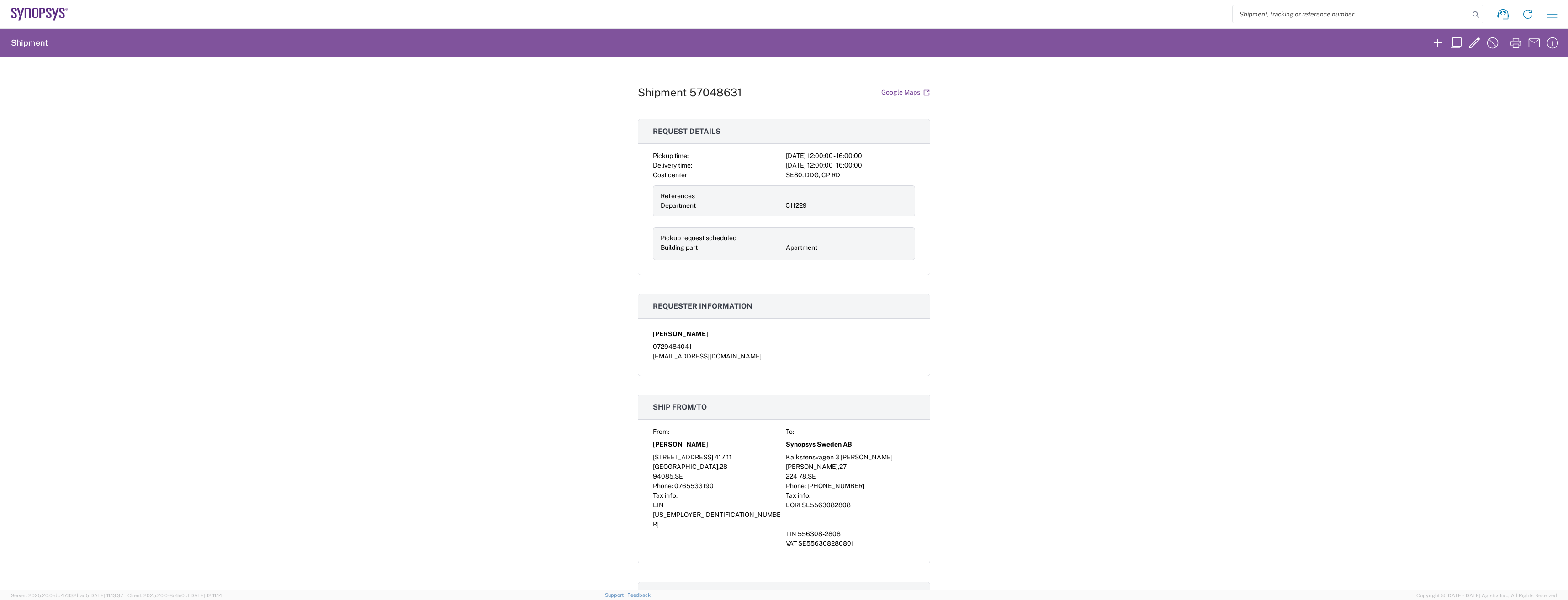
click at [1253, 12] on input "search" at bounding box center [1351, 14] width 237 height 18
paste input "57048379"
type input "57048379"
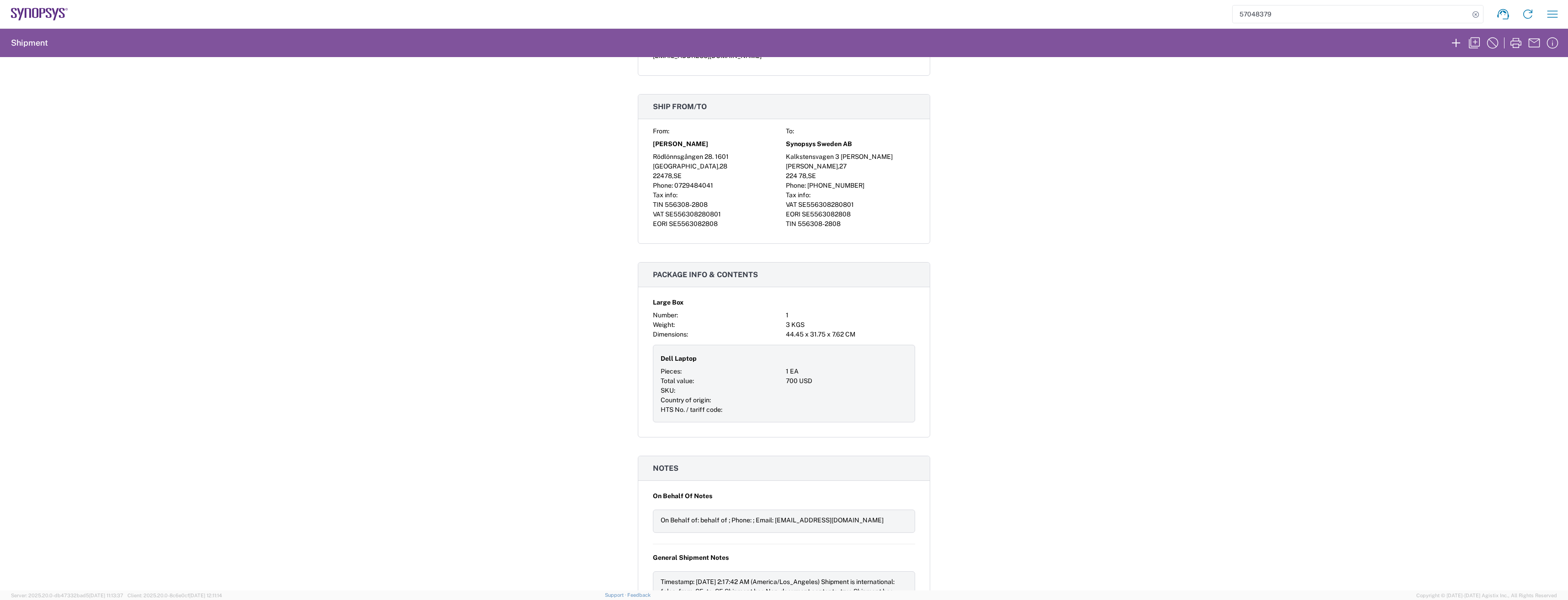
scroll to position [503, 0]
